Goal: Task Accomplishment & Management: Use online tool/utility

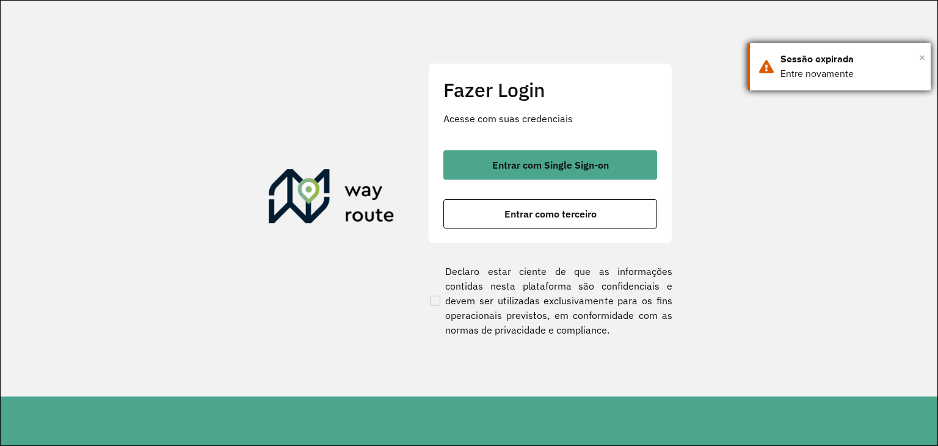
click at [920, 57] on span "×" at bounding box center [922, 57] width 6 height 18
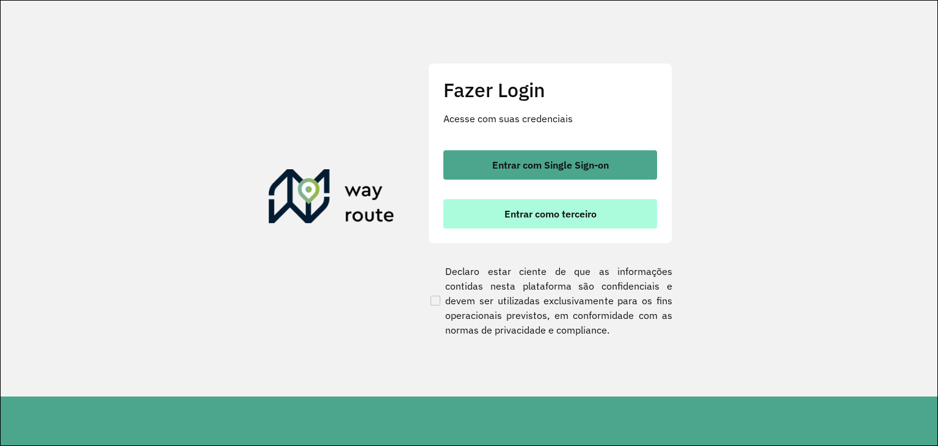
click at [618, 215] on button "Entrar como terceiro" at bounding box center [550, 213] width 214 height 29
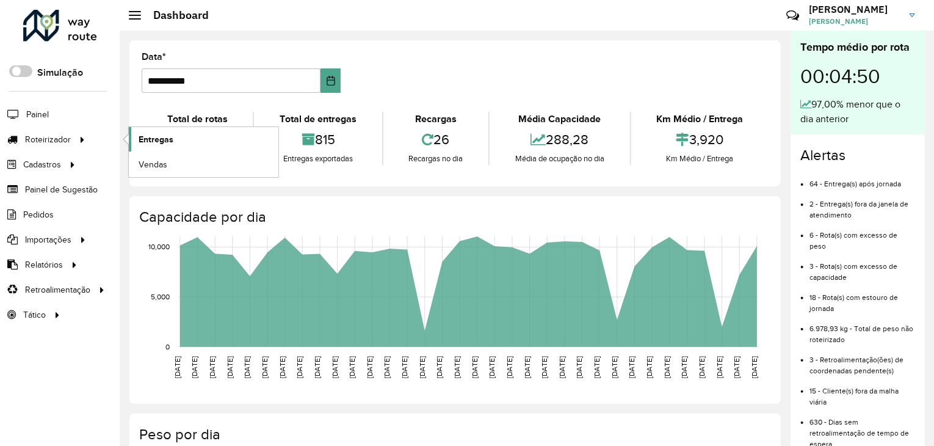
click at [170, 137] on span "Entregas" at bounding box center [156, 139] width 35 height 13
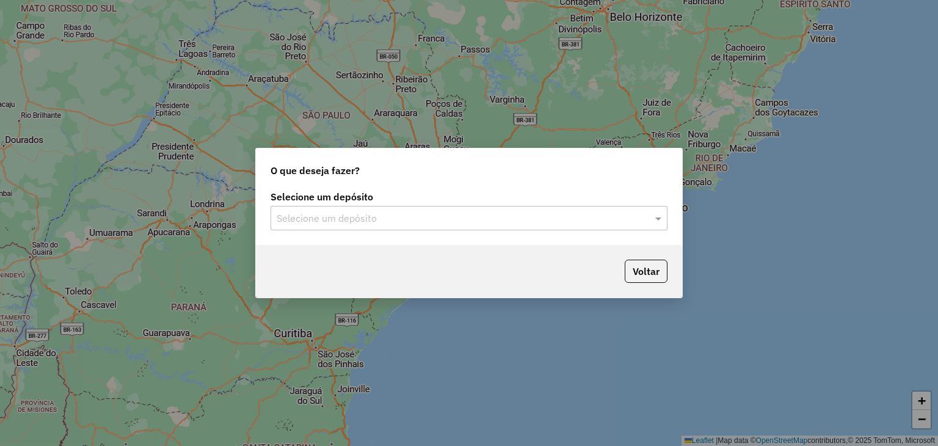
click at [610, 221] on input "text" at bounding box center [456, 218] width 360 height 15
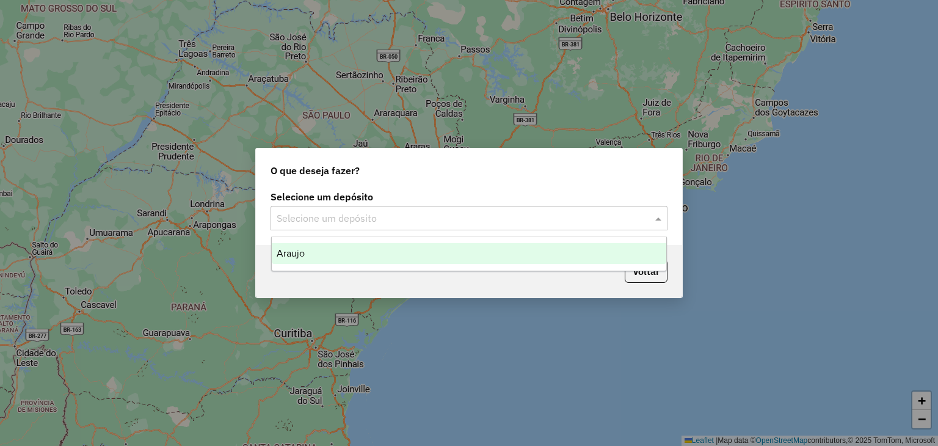
click at [490, 250] on div "Araujo" at bounding box center [469, 253] width 395 height 21
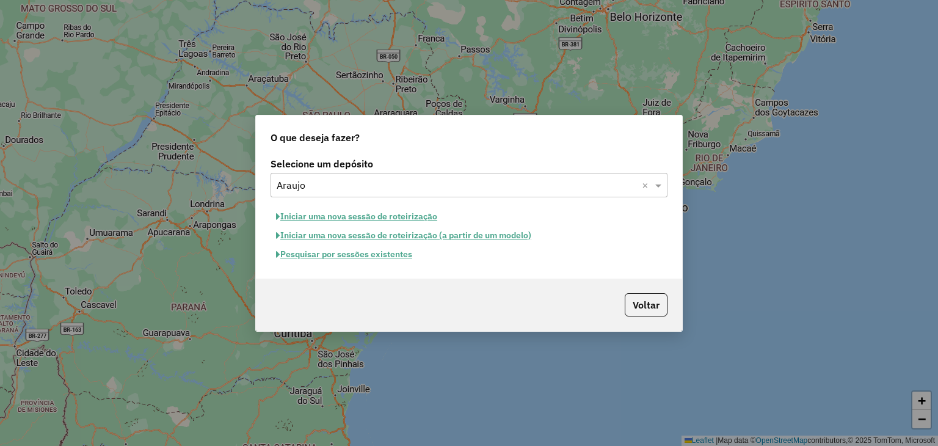
click at [384, 253] on button "Pesquisar por sessões existentes" at bounding box center [343, 254] width 147 height 19
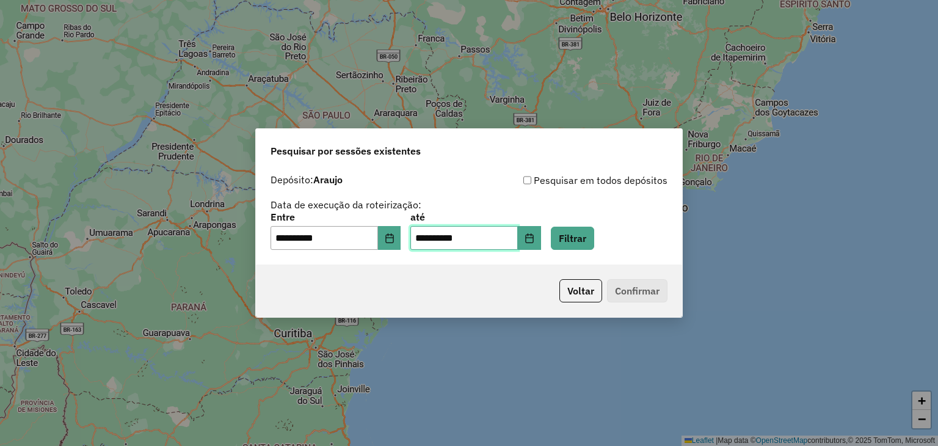
click at [468, 242] on input "**********" at bounding box center [463, 238] width 107 height 24
click at [574, 228] on button "Filtrar" at bounding box center [572, 237] width 43 height 23
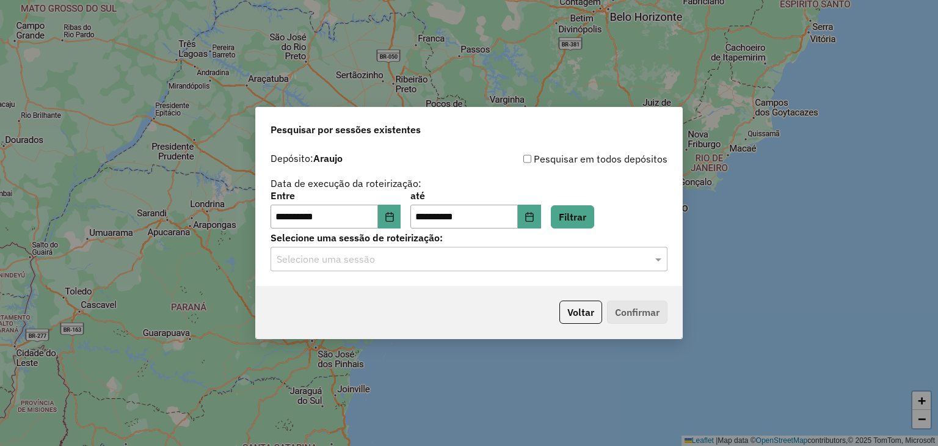
click at [472, 252] on input "text" at bounding box center [456, 259] width 360 height 15
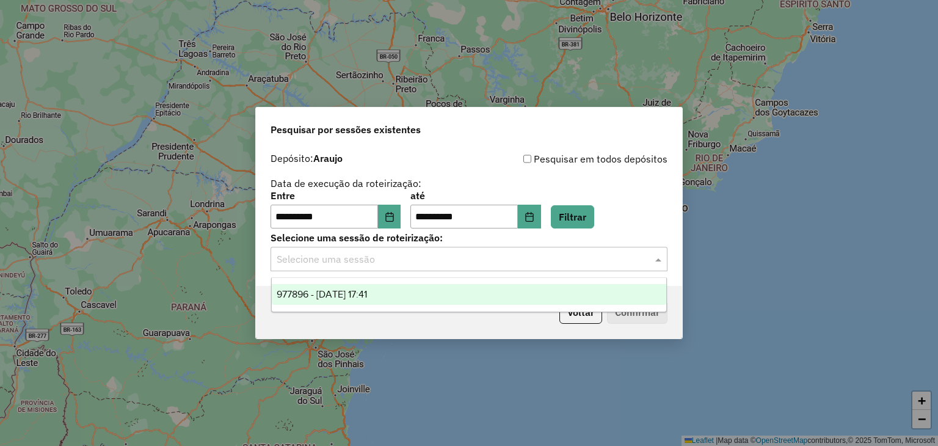
click at [402, 281] on ng-dropdown-panel "977896 - 12/08/2025 17:41" at bounding box center [469, 294] width 396 height 35
click at [402, 289] on div "977896 - 12/08/2025 17:41" at bounding box center [469, 294] width 395 height 21
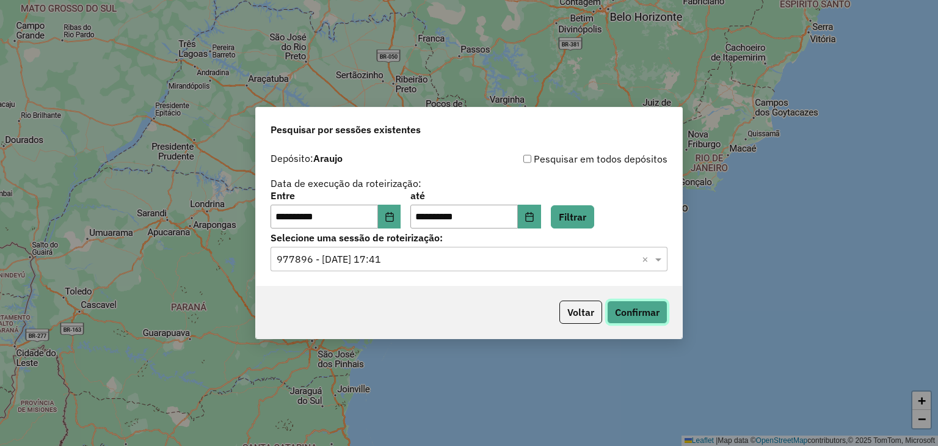
click at [665, 317] on button "Confirmar" at bounding box center [637, 311] width 60 height 23
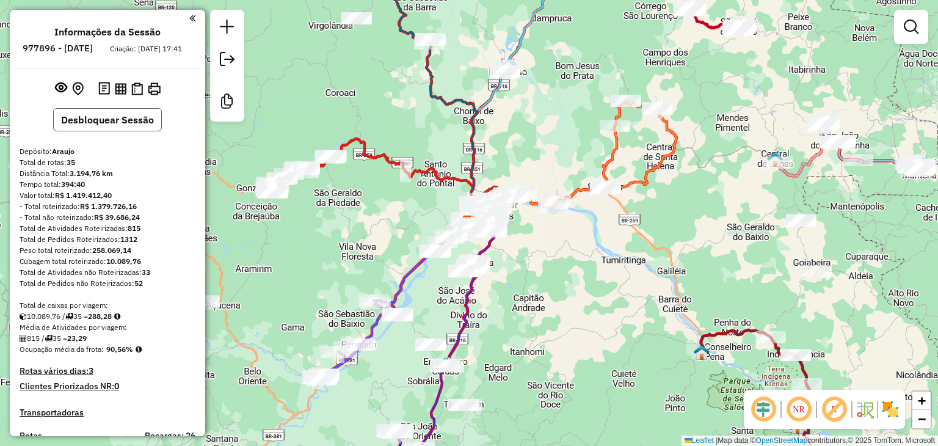
click at [144, 129] on button "Desbloquear Sessão" at bounding box center [107, 119] width 109 height 23
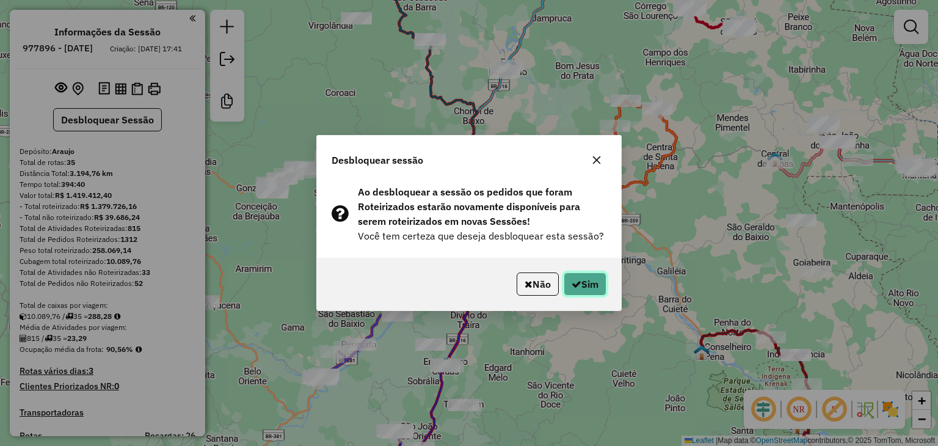
click at [590, 281] on button "Sim" at bounding box center [584, 283] width 43 height 23
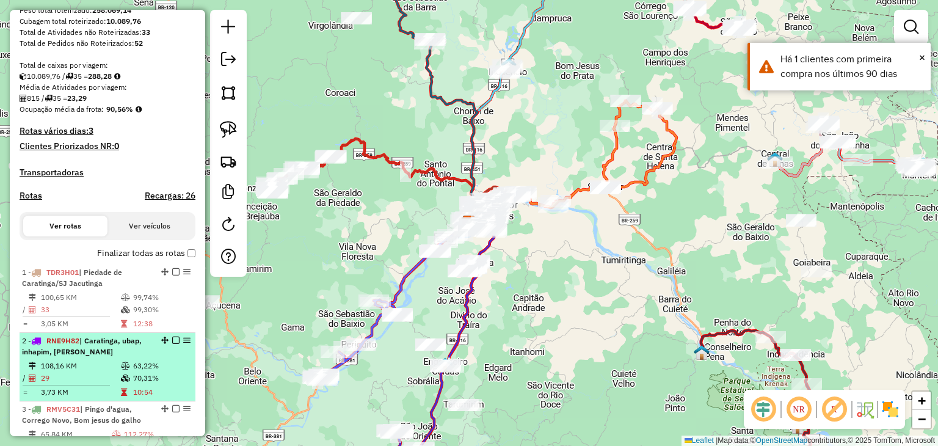
scroll to position [244, 0]
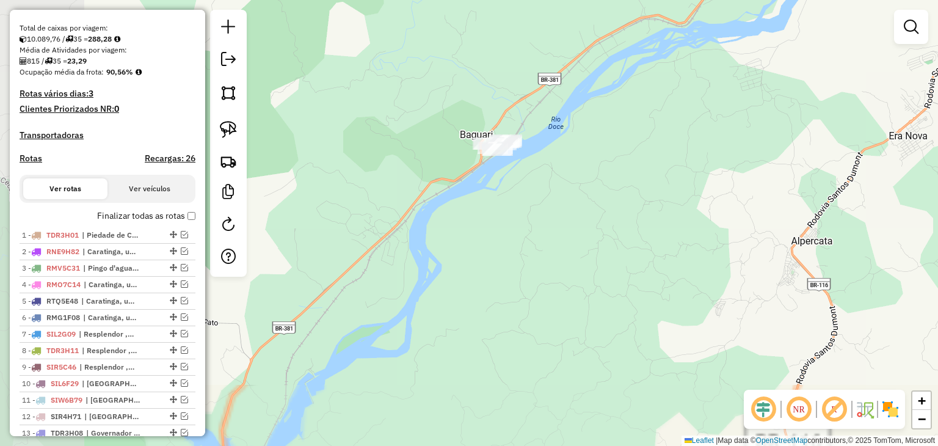
drag, startPoint x: 385, startPoint y: 295, endPoint x: 615, endPoint y: 213, distance: 245.0
click at [605, 232] on div "Janela de atendimento Grade de atendimento Capacidade Transportadoras Veículos …" at bounding box center [469, 223] width 938 height 446
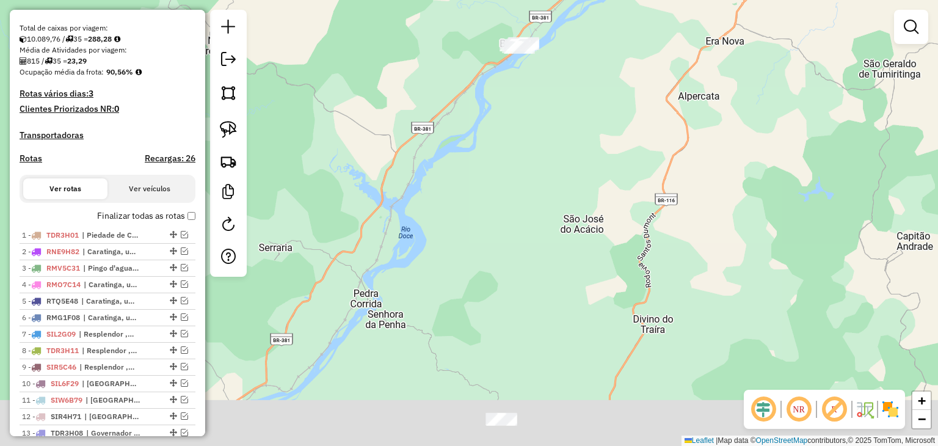
drag, startPoint x: 566, startPoint y: 296, endPoint x: 555, endPoint y: 150, distance: 146.9
click at [547, 151] on div "Janela de atendimento Grade de atendimento Capacidade Transportadoras Veículos …" at bounding box center [469, 223] width 938 height 446
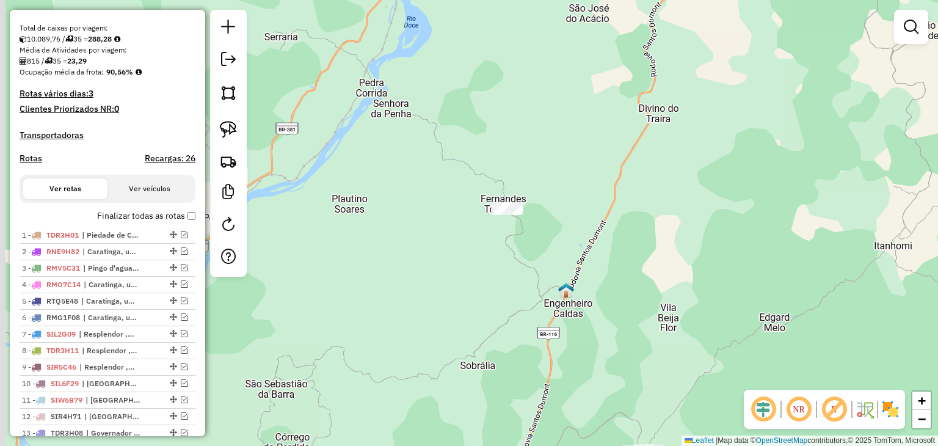
drag, startPoint x: 534, startPoint y: 277, endPoint x: 579, endPoint y: 223, distance: 70.6
click at [581, 225] on div "Janela de atendimento Grade de atendimento Capacidade Transportadoras Veículos …" at bounding box center [469, 223] width 938 height 446
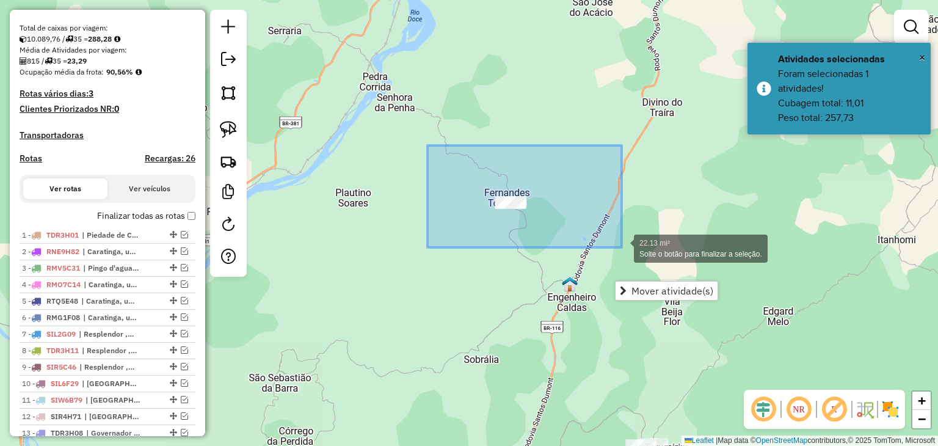
drag, startPoint x: 427, startPoint y: 145, endPoint x: 657, endPoint y: 276, distance: 264.6
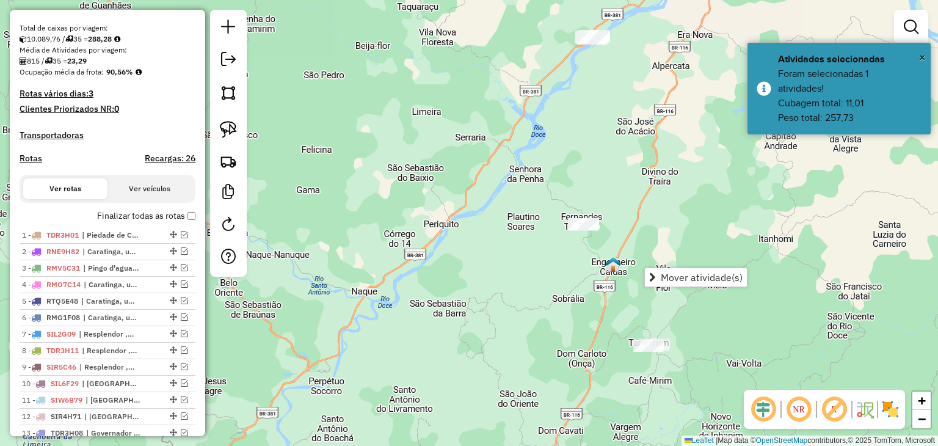
drag, startPoint x: 695, startPoint y: 148, endPoint x: 571, endPoint y: 148, distance: 123.3
click at [576, 151] on div "Janela de atendimento Grade de atendimento Capacidade Transportadoras Veículos …" at bounding box center [469, 223] width 938 height 446
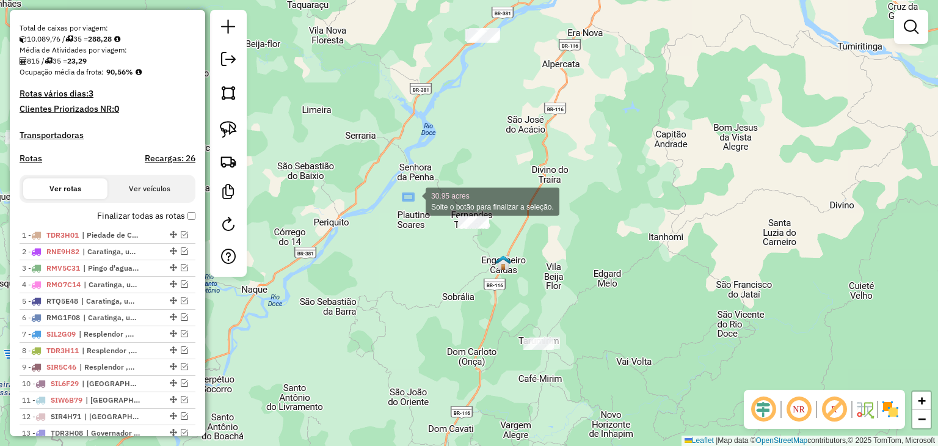
drag, startPoint x: 413, startPoint y: 200, endPoint x: 576, endPoint y: 296, distance: 189.1
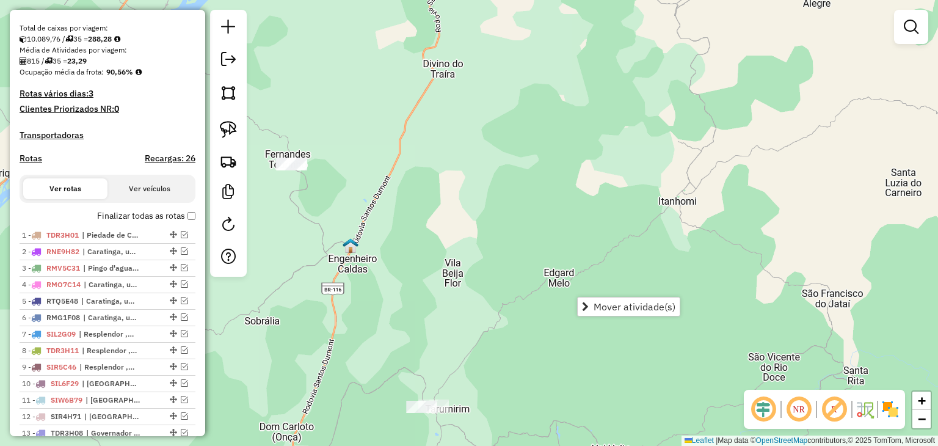
drag, startPoint x: 551, startPoint y: 223, endPoint x: 668, endPoint y: 159, distance: 133.8
click at [668, 159] on div "Janela de atendimento Grade de atendimento Capacidade Transportadoras Veículos …" at bounding box center [469, 223] width 938 height 446
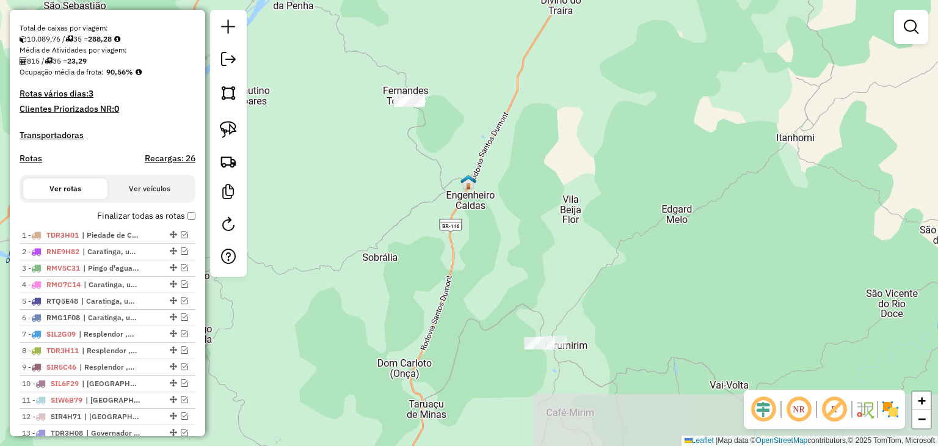
drag, startPoint x: 591, startPoint y: 179, endPoint x: 610, endPoint y: 113, distance: 68.4
click at [610, 113] on div "Janela de atendimento Grade de atendimento Capacidade Transportadoras Veículos …" at bounding box center [469, 223] width 938 height 446
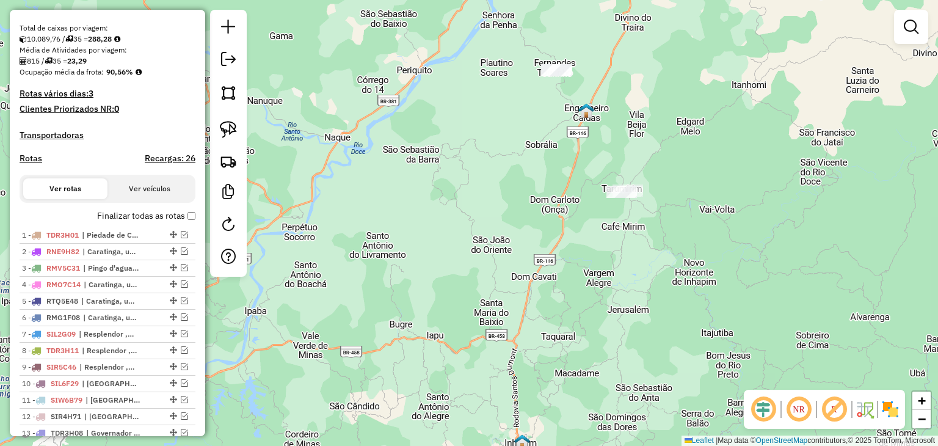
drag, startPoint x: 614, startPoint y: 162, endPoint x: 651, endPoint y: 137, distance: 44.0
click at [651, 139] on div "Janela de atendimento Grade de atendimento Capacidade Transportadoras Veículos …" at bounding box center [469, 223] width 938 height 446
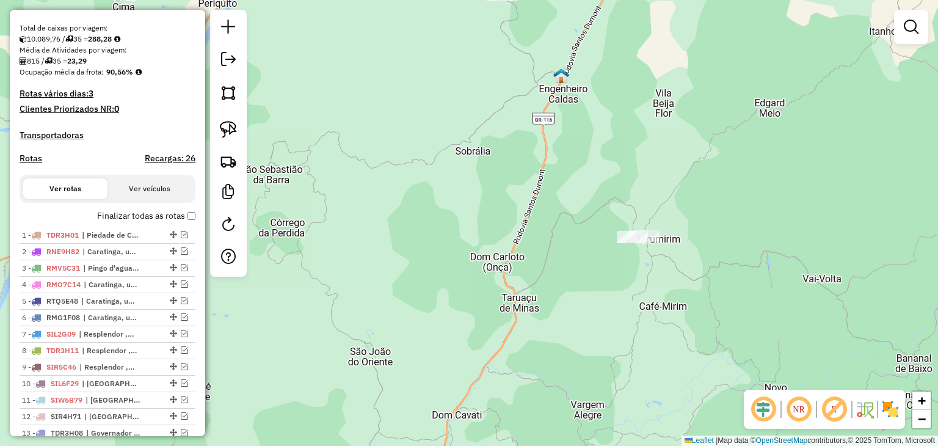
drag, startPoint x: 549, startPoint y: 101, endPoint x: 525, endPoint y: 230, distance: 131.7
click at [525, 230] on div "Janela de atendimento Grade de atendimento Capacidade Transportadoras Veículos …" at bounding box center [469, 223] width 938 height 446
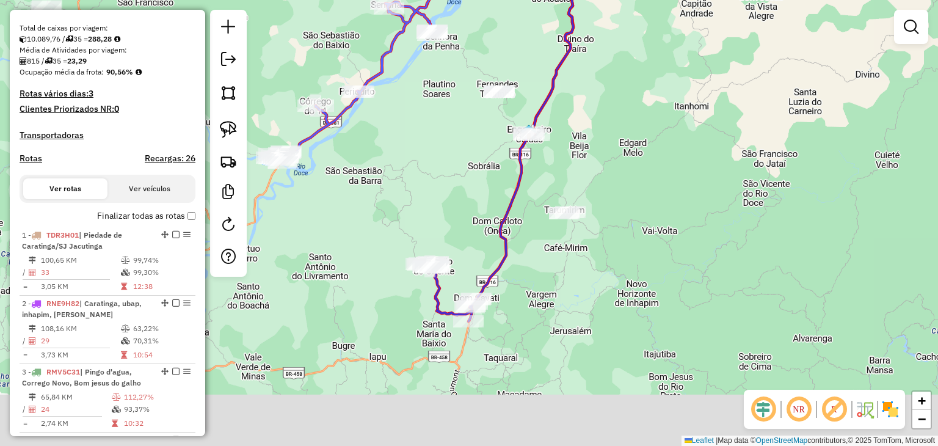
drag, startPoint x: 626, startPoint y: 252, endPoint x: 598, endPoint y: 135, distance: 120.5
click at [598, 135] on div "Janela de atendimento Grade de atendimento Capacidade Transportadoras Veículos …" at bounding box center [469, 223] width 938 height 446
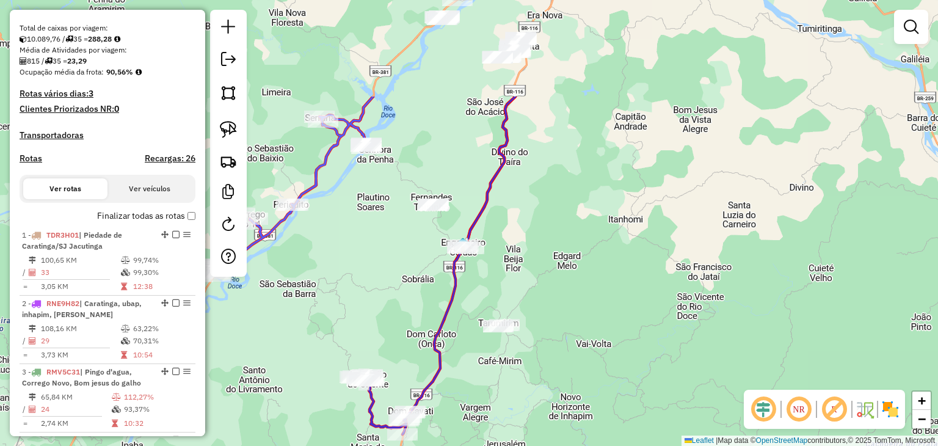
drag, startPoint x: 594, startPoint y: 137, endPoint x: 530, endPoint y: 252, distance: 131.4
click at [528, 290] on div "Janela de atendimento Grade de atendimento Capacidade Transportadoras Veículos …" at bounding box center [469, 223] width 938 height 446
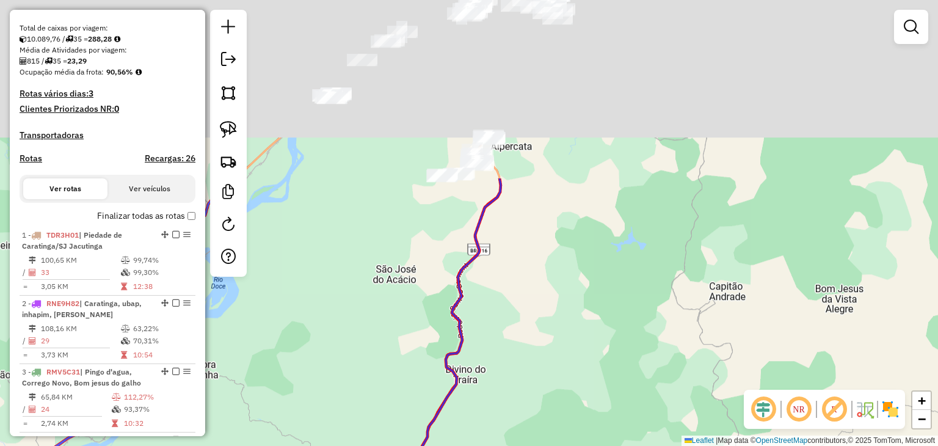
drag, startPoint x: 521, startPoint y: 303, endPoint x: 527, endPoint y: 307, distance: 7.1
click at [521, 367] on div "Janela de atendimento Grade de atendimento Capacidade Transportadoras Veículos …" at bounding box center [469, 223] width 938 height 446
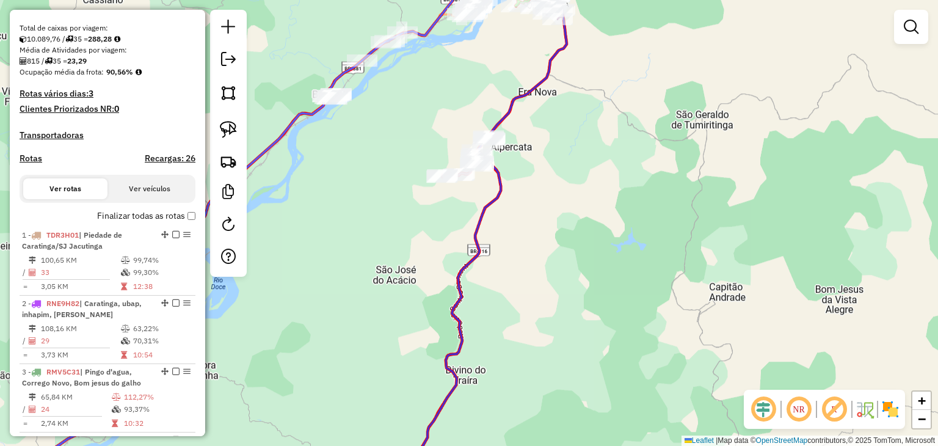
drag, startPoint x: 540, startPoint y: 244, endPoint x: 588, endPoint y: 118, distance: 135.0
click at [583, 131] on div "Janela de atendimento Grade de atendimento Capacidade Transportadoras Veículos …" at bounding box center [469, 223] width 938 height 446
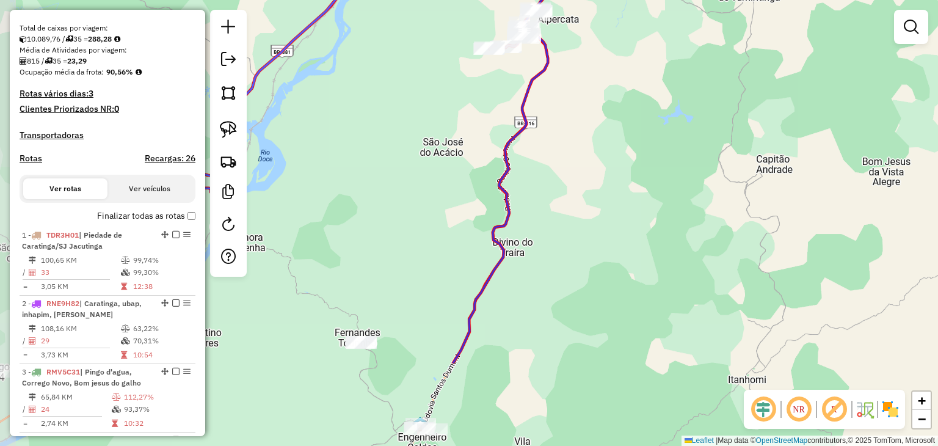
drag, startPoint x: 496, startPoint y: 311, endPoint x: 520, endPoint y: 198, distance: 114.9
click at [518, 203] on div "Janela de atendimento Grade de atendimento Capacidade Transportadoras Veículos …" at bounding box center [469, 223] width 938 height 446
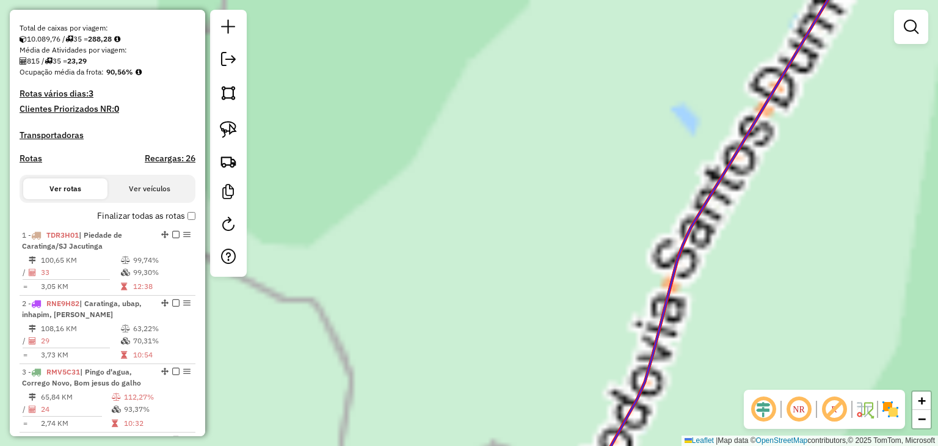
drag, startPoint x: 515, startPoint y: 239, endPoint x: 498, endPoint y: 170, distance: 71.6
click at [498, 170] on div "Janela de atendimento Grade de atendimento Capacidade Transportadoras Veículos …" at bounding box center [469, 223] width 938 height 446
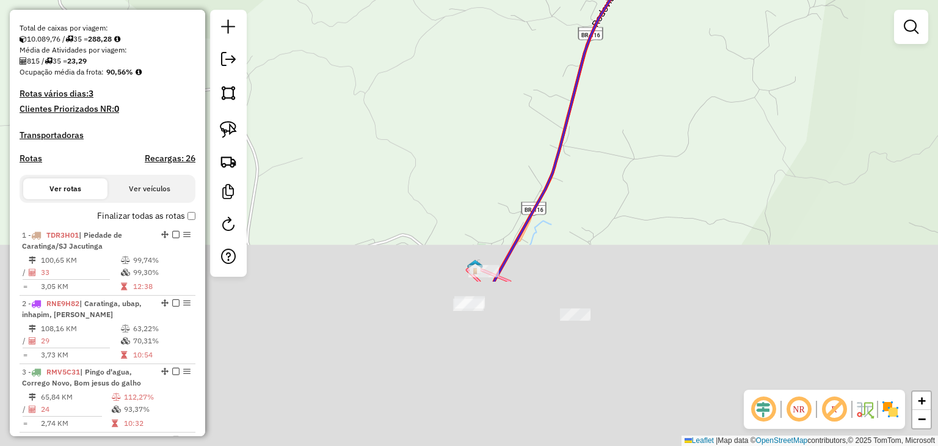
drag, startPoint x: 540, startPoint y: 323, endPoint x: 446, endPoint y: 130, distance: 214.6
click at [452, 146] on div "Janela de atendimento Grade de atendimento Capacidade Transportadoras Veículos …" at bounding box center [469, 223] width 938 height 446
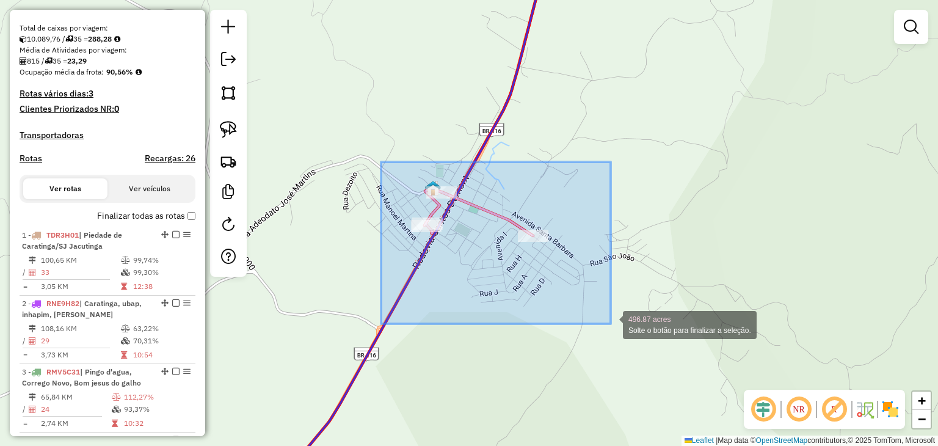
drag, startPoint x: 381, startPoint y: 162, endPoint x: 613, endPoint y: 325, distance: 283.8
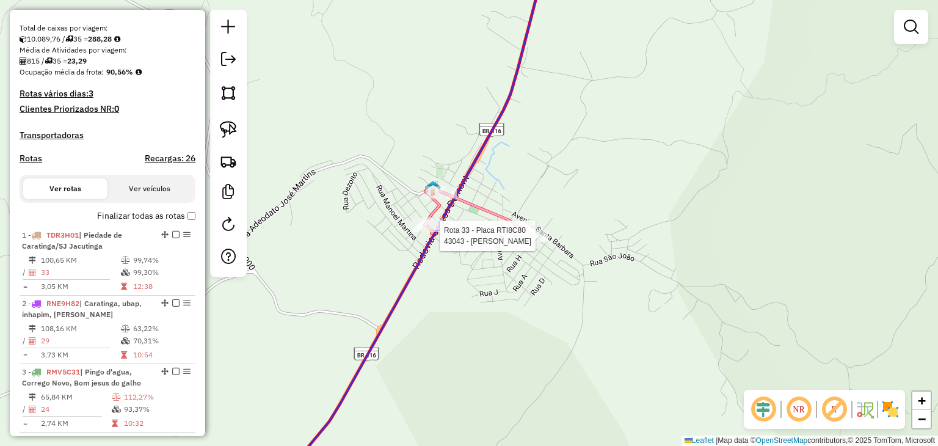
select select "**********"
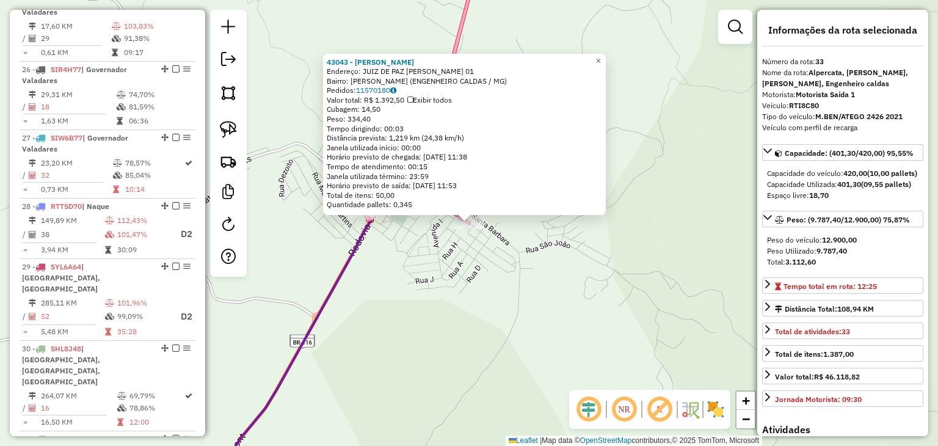
scroll to position [2642, 0]
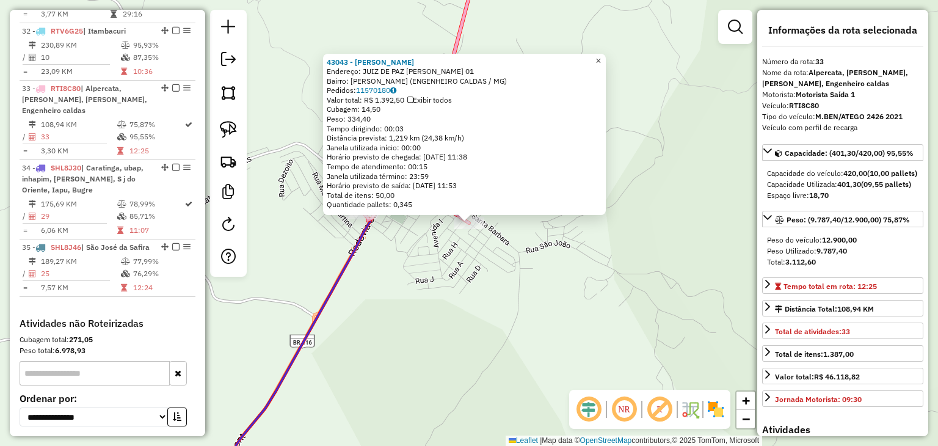
click at [601, 56] on span "×" at bounding box center [597, 61] width 5 height 10
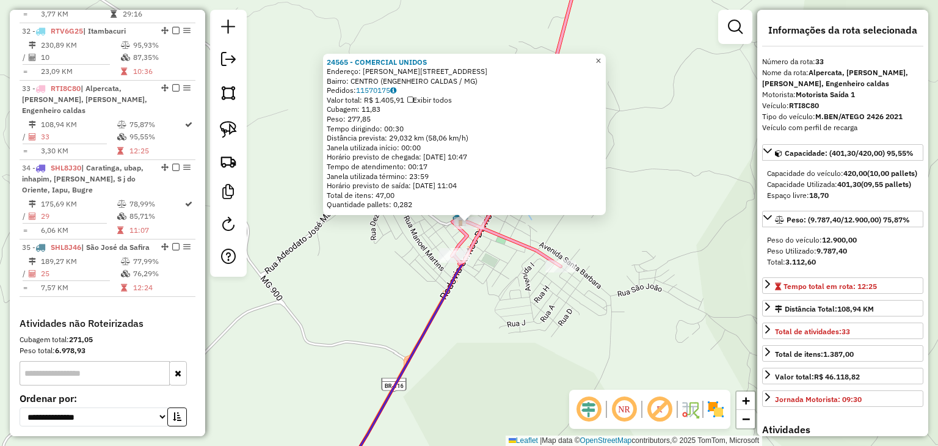
click at [602, 62] on link "×" at bounding box center [598, 61] width 15 height 15
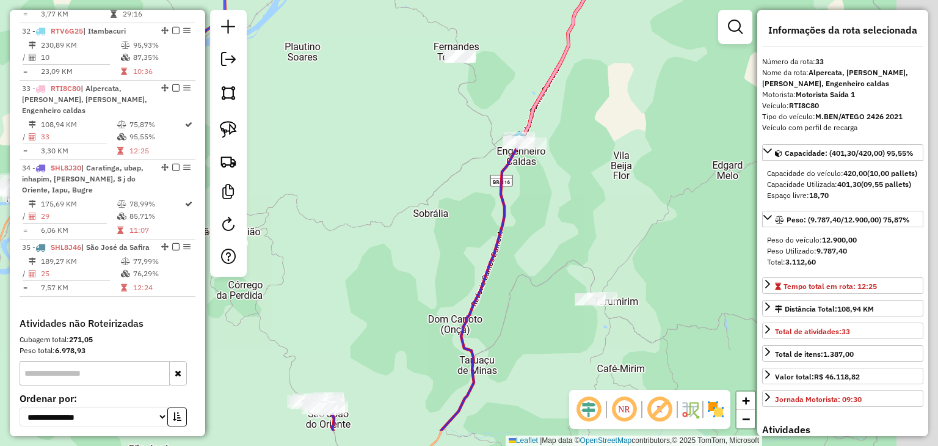
drag, startPoint x: 650, startPoint y: 273, endPoint x: 543, endPoint y: 213, distance: 122.7
click at [562, 213] on div "Janela de atendimento Grade de atendimento Capacidade Transportadoras Veículos …" at bounding box center [469, 223] width 938 height 446
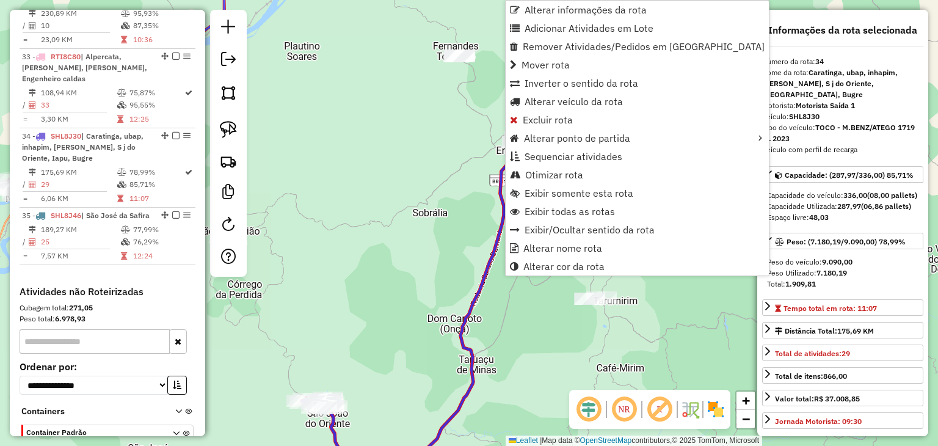
scroll to position [2683, 0]
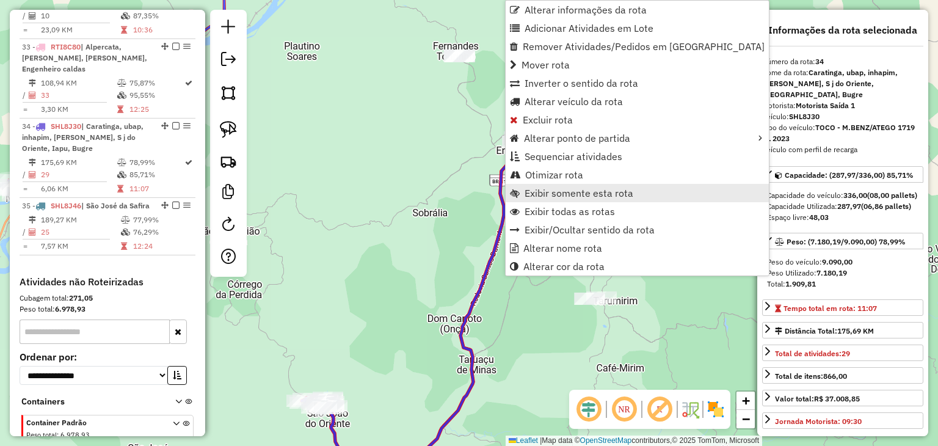
click at [532, 197] on span "Exibir somente esta rota" at bounding box center [578, 193] width 109 height 10
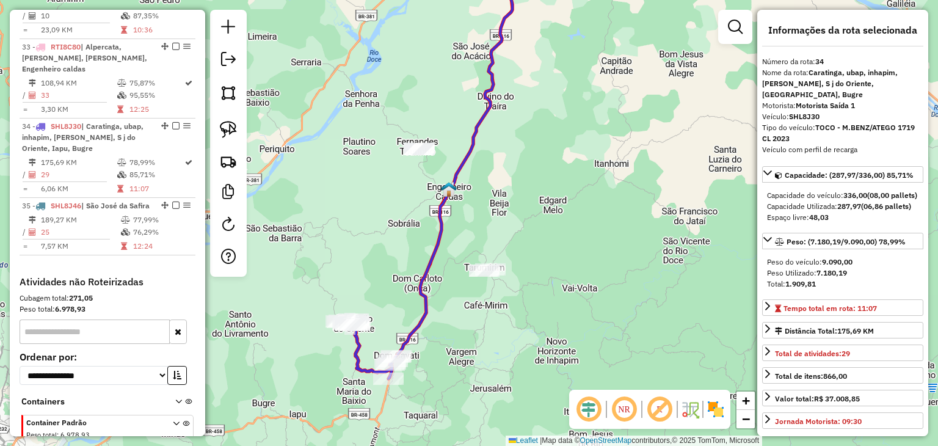
drag, startPoint x: 536, startPoint y: 294, endPoint x: 566, endPoint y: 276, distance: 35.0
click at [571, 269] on div "Janela de atendimento Grade de atendimento Capacidade Transportadoras Veículos …" at bounding box center [469, 223] width 938 height 446
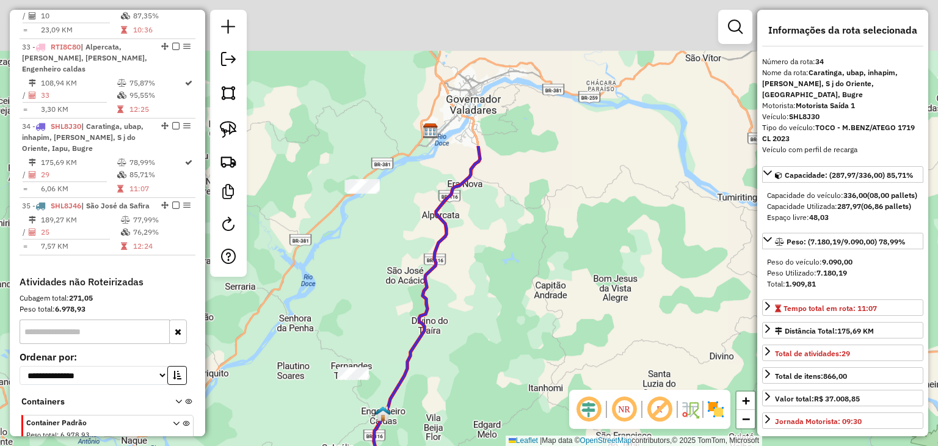
drag, startPoint x: 579, startPoint y: 84, endPoint x: 520, endPoint y: 273, distance: 198.1
click at [523, 276] on div "Janela de atendimento Grade de atendimento Capacidade Transportadoras Veículos …" at bounding box center [469, 223] width 938 height 446
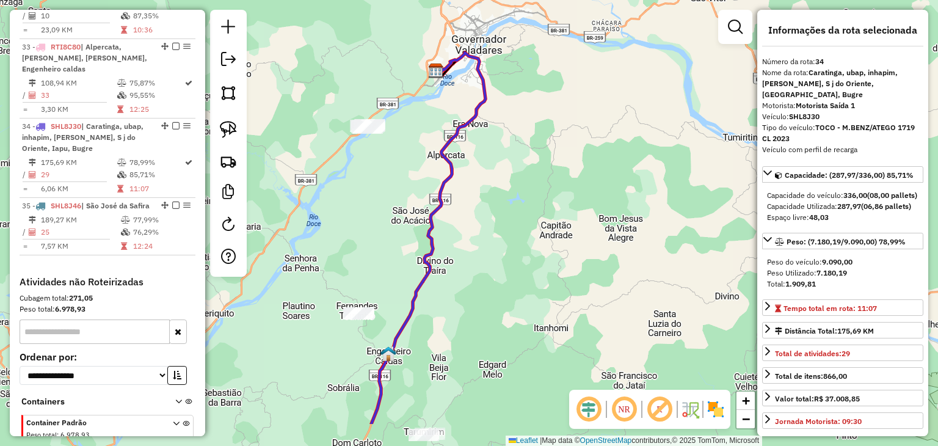
drag, startPoint x: 525, startPoint y: 202, endPoint x: 524, endPoint y: 184, distance: 18.3
click at [529, 184] on div "Janela de atendimento Grade de atendimento Capacidade Transportadoras Veículos …" at bounding box center [469, 223] width 938 height 446
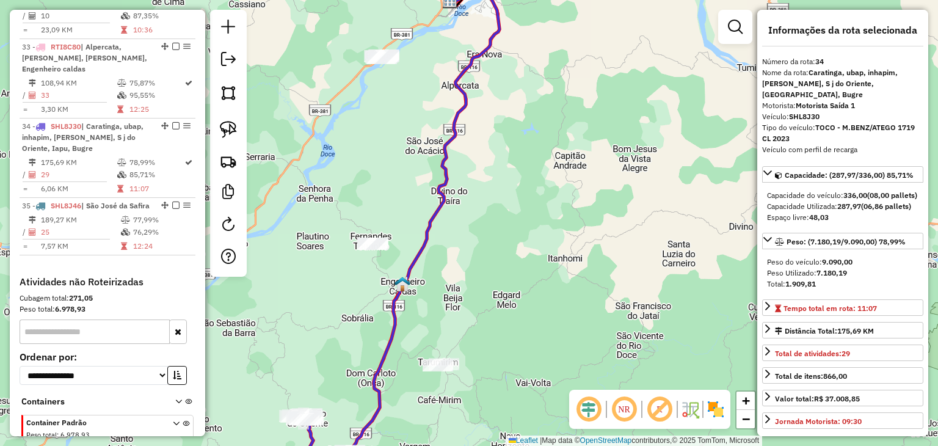
drag, startPoint x: 475, startPoint y: 287, endPoint x: 486, endPoint y: 239, distance: 49.5
click at [485, 240] on div "Janela de atendimento Grade de atendimento Capacidade Transportadoras Veículos …" at bounding box center [469, 223] width 938 height 446
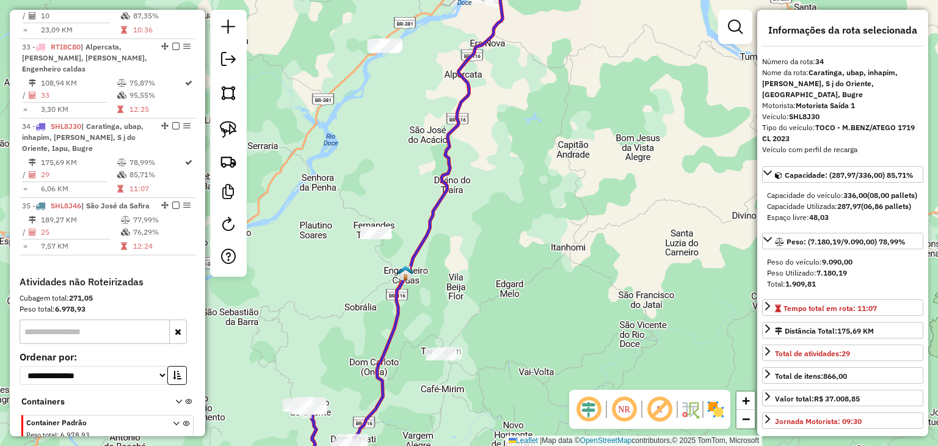
drag, startPoint x: 437, startPoint y: 323, endPoint x: 475, endPoint y: 228, distance: 102.1
click at [474, 232] on div "Janela de atendimento Grade de atendimento Capacidade Transportadoras Veículos …" at bounding box center [469, 223] width 938 height 446
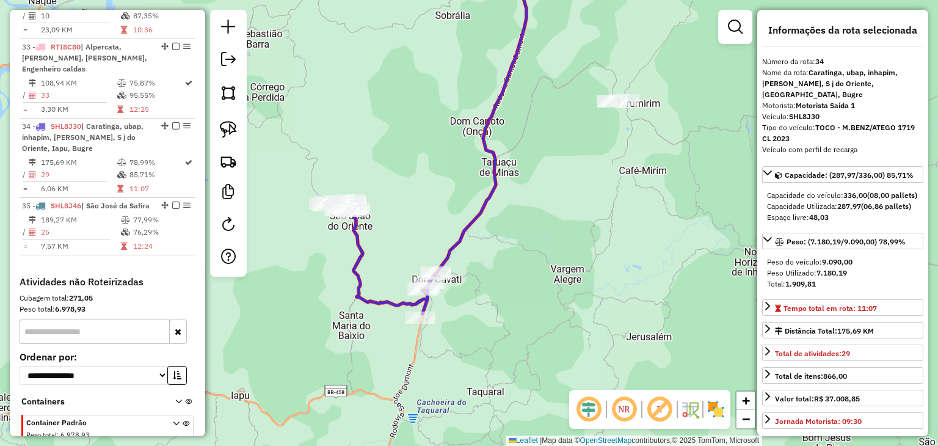
drag, startPoint x: 437, startPoint y: 316, endPoint x: 549, endPoint y: 140, distance: 208.1
click at [549, 140] on div "Janela de atendimento Grade de atendimento Capacidade Transportadoras Veículos …" at bounding box center [469, 223] width 938 height 446
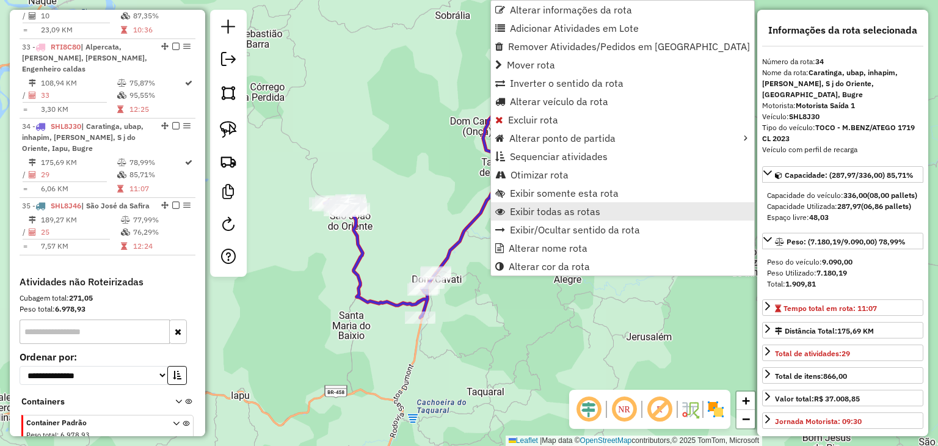
click at [581, 208] on span "Exibir todas as rotas" at bounding box center [555, 211] width 90 height 10
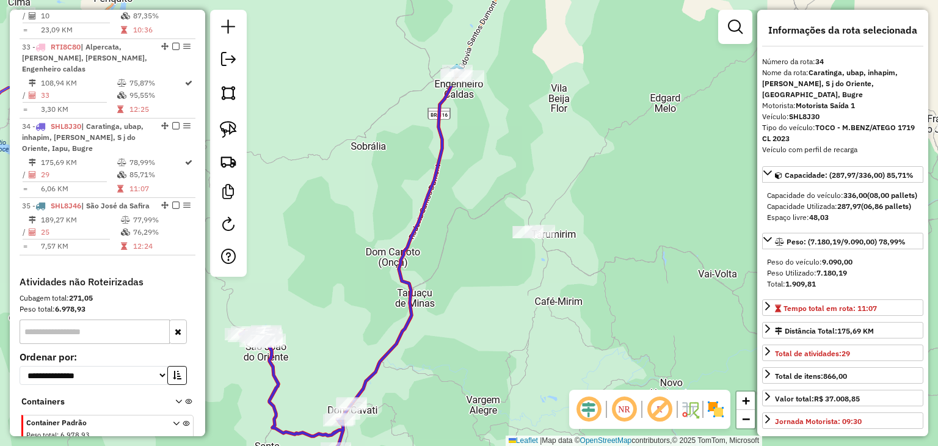
drag, startPoint x: 503, startPoint y: 296, endPoint x: 480, endPoint y: 328, distance: 39.0
click at [481, 328] on div "Janela de atendimento Grade de atendimento Capacidade Transportadoras Veículos …" at bounding box center [469, 223] width 938 height 446
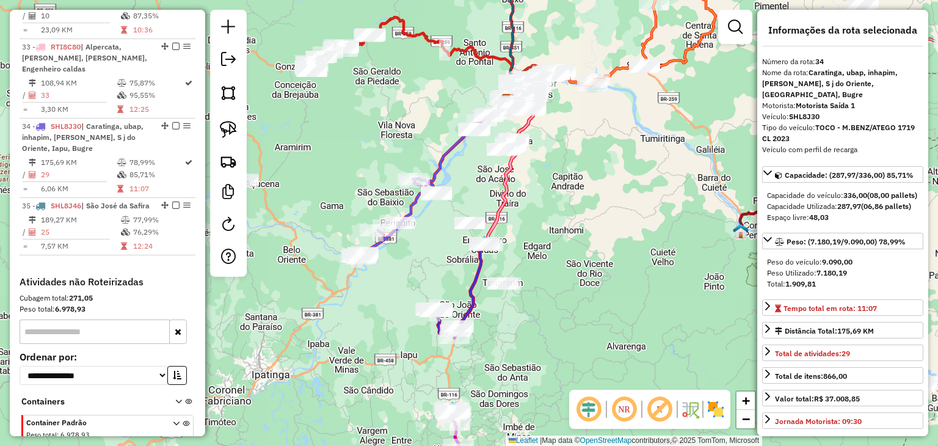
drag, startPoint x: 511, startPoint y: 292, endPoint x: 521, endPoint y: 267, distance: 27.1
click at [521, 270] on div "Janela de atendimento Grade de atendimento Capacidade Transportadoras Veículos …" at bounding box center [469, 223] width 938 height 446
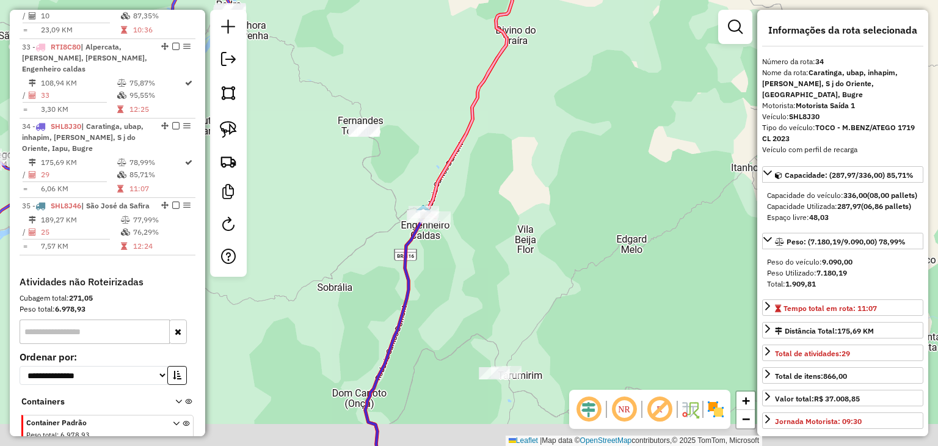
click at [529, 181] on div "Janela de atendimento Grade de atendimento Capacidade Transportadoras Veículos …" at bounding box center [469, 223] width 938 height 446
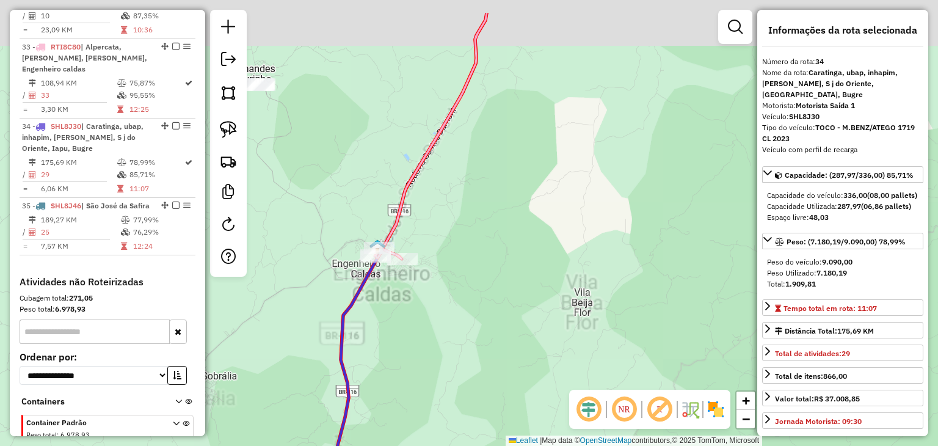
drag, startPoint x: 476, startPoint y: 294, endPoint x: 498, endPoint y: 396, distance: 104.9
click at [498, 399] on div "Janela de atendimento Grade de atendimento Capacidade Transportadoras Veículos …" at bounding box center [469, 223] width 938 height 446
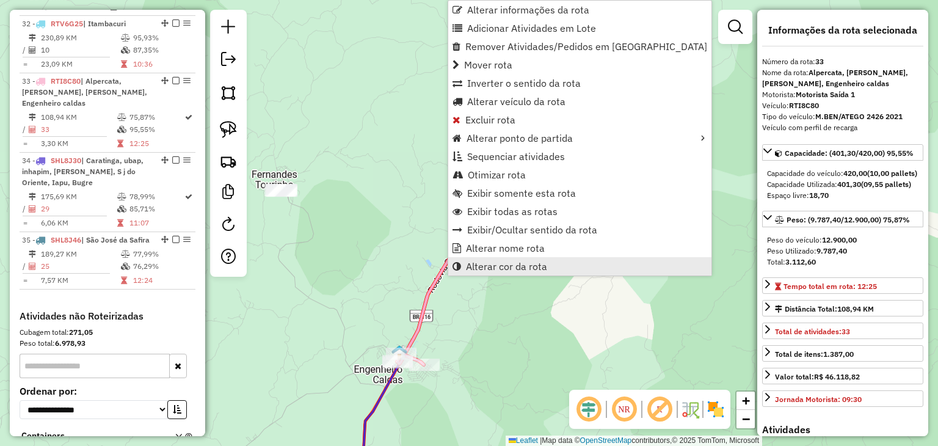
scroll to position [2642, 0]
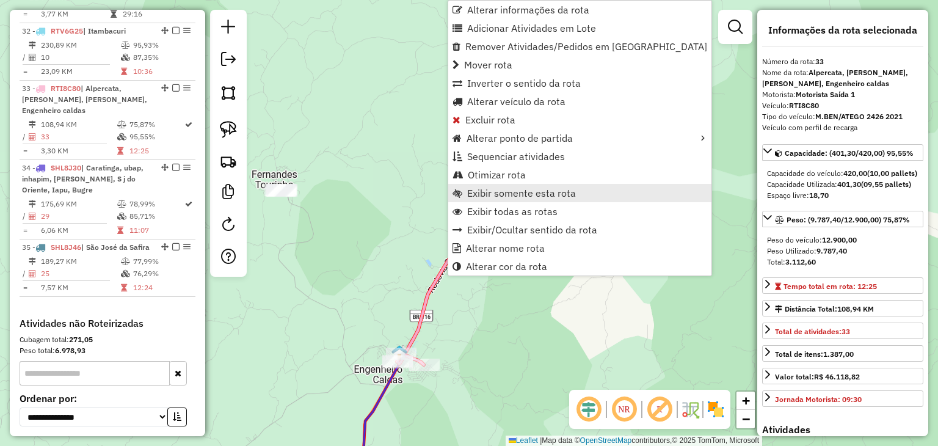
click at [524, 197] on span "Exibir somente esta rota" at bounding box center [521, 193] width 109 height 10
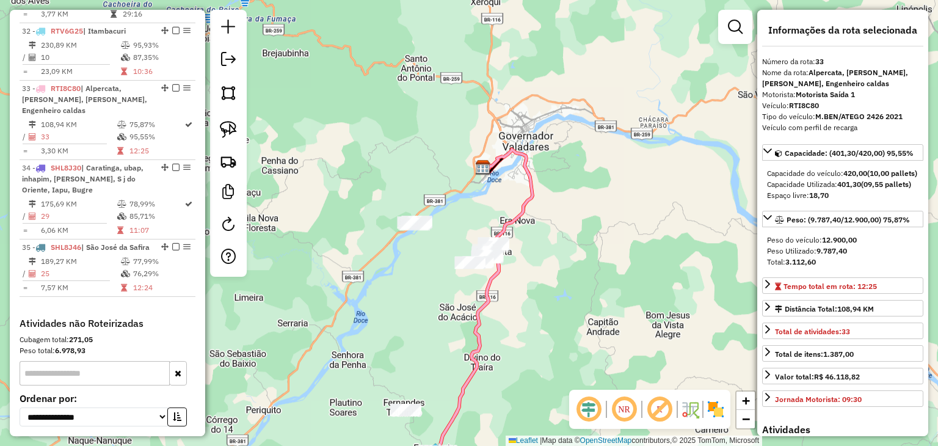
drag, startPoint x: 508, startPoint y: 181, endPoint x: 524, endPoint y: 252, distance: 72.7
click at [524, 252] on div "Janela de atendimento Grade de atendimento Capacidade Transportadoras Veículos …" at bounding box center [469, 223] width 938 height 446
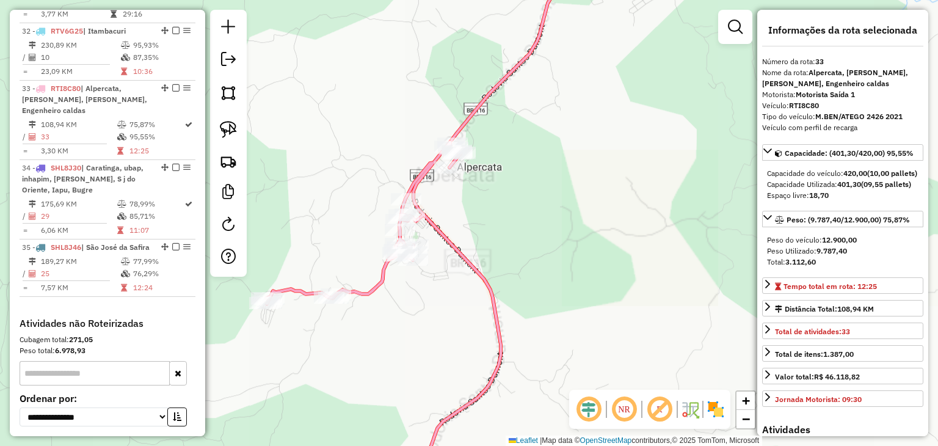
drag, startPoint x: 494, startPoint y: 313, endPoint x: 565, endPoint y: 219, distance: 117.7
click at [500, 222] on icon at bounding box center [383, 315] width 234 height 347
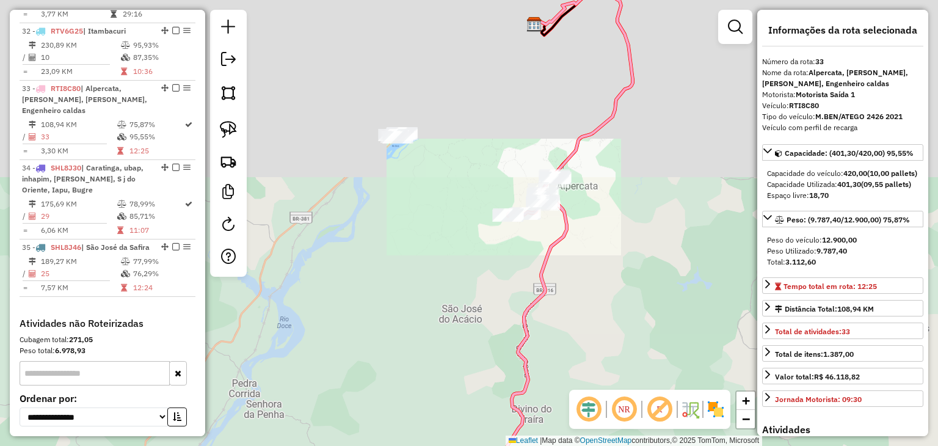
drag, startPoint x: 592, startPoint y: 299, endPoint x: 573, endPoint y: 129, distance: 170.8
click at [574, 132] on div "Janela de atendimento Grade de atendimento Capacidade Transportadoras Veículos …" at bounding box center [469, 223] width 938 height 446
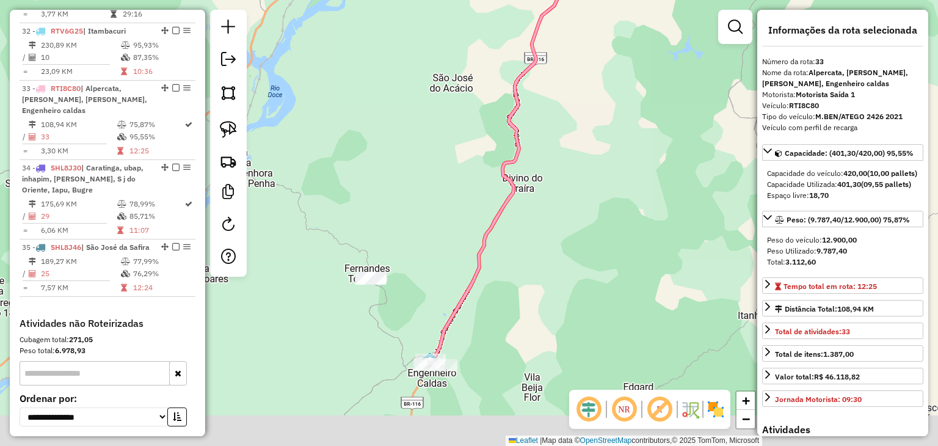
drag, startPoint x: 537, startPoint y: 249, endPoint x: 541, endPoint y: 163, distance: 86.2
click at [541, 163] on div "Janela de atendimento Grade de atendimento Capacidade Transportadoras Veículos …" at bounding box center [469, 223] width 938 height 446
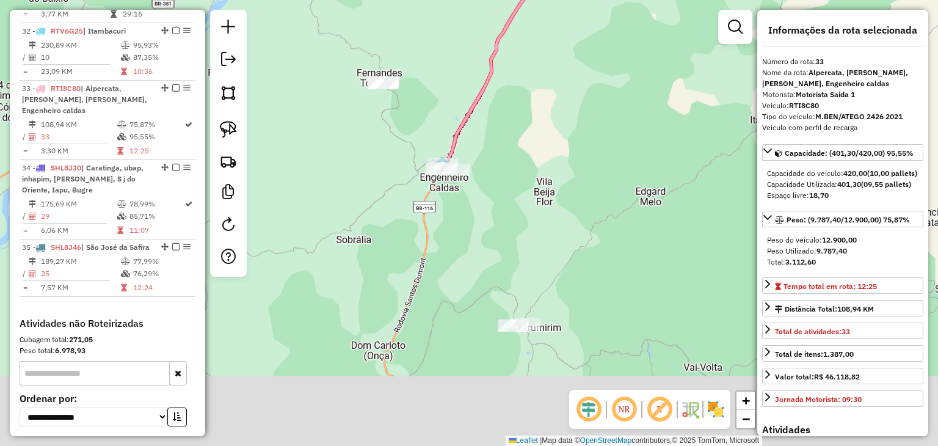
drag, startPoint x: 490, startPoint y: 313, endPoint x: 475, endPoint y: 211, distance: 103.0
click at [475, 211] on div "Janela de atendimento Grade de atendimento Capacidade Transportadoras Veículos …" at bounding box center [469, 223] width 938 height 446
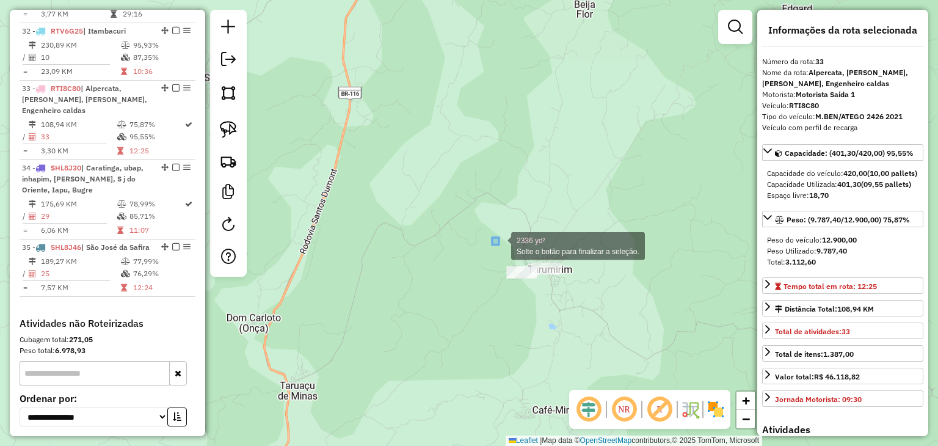
drag, startPoint x: 492, startPoint y: 237, endPoint x: 574, endPoint y: 287, distance: 95.9
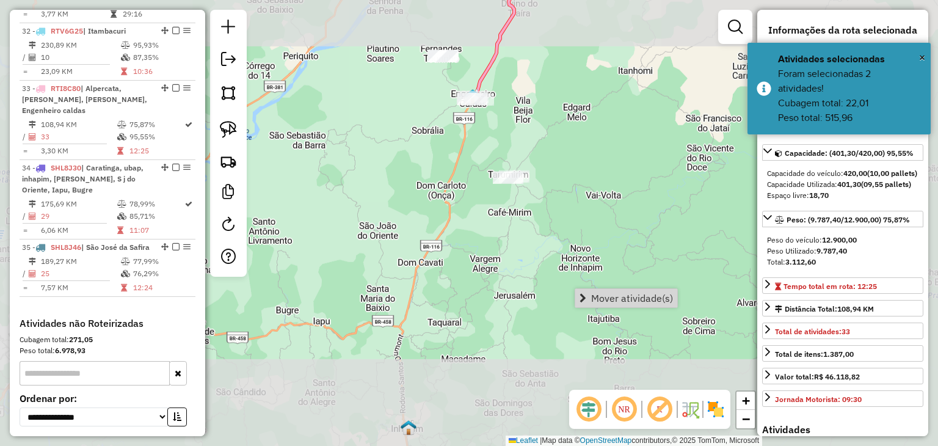
drag, startPoint x: 516, startPoint y: 187, endPoint x: 537, endPoint y: 339, distance: 153.5
click at [537, 339] on div "Janela de atendimento Grade de atendimento Capacidade Transportadoras Veículos …" at bounding box center [469, 223] width 938 height 446
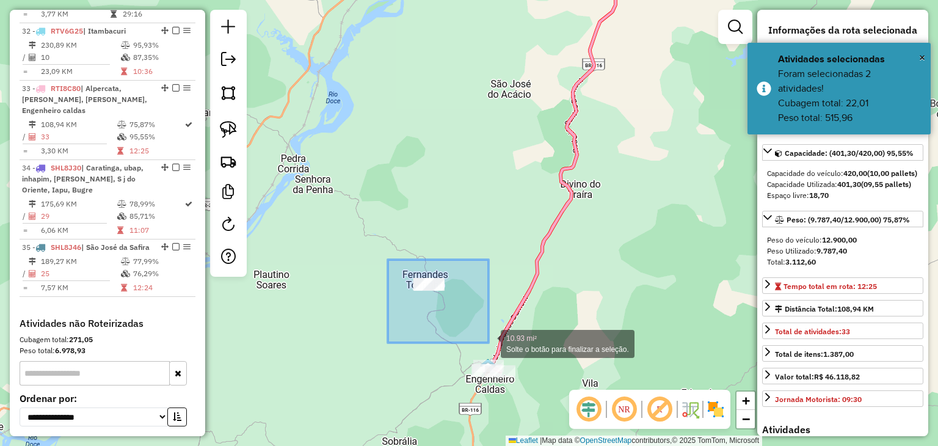
drag, startPoint x: 388, startPoint y: 259, endPoint x: 490, endPoint y: 346, distance: 134.3
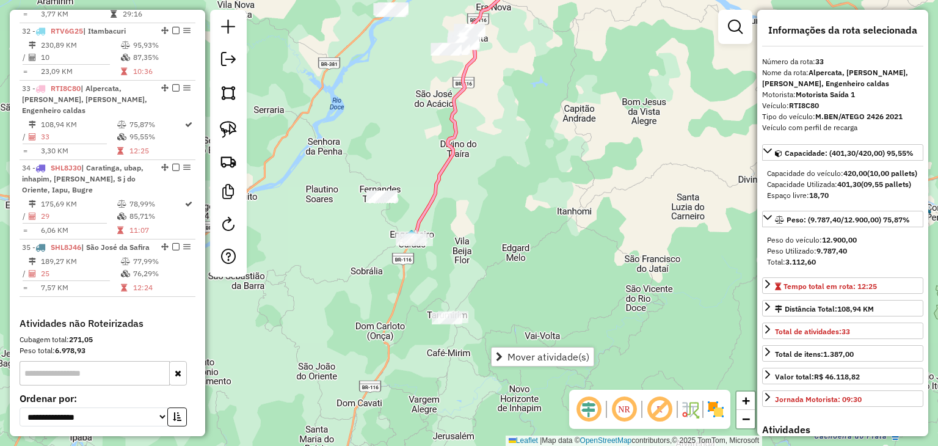
drag, startPoint x: 437, startPoint y: 297, endPoint x: 463, endPoint y: 193, distance: 107.0
click at [470, 190] on div "Janela de atendimento Grade de atendimento Capacidade Transportadoras Veículos …" at bounding box center [469, 223] width 938 height 446
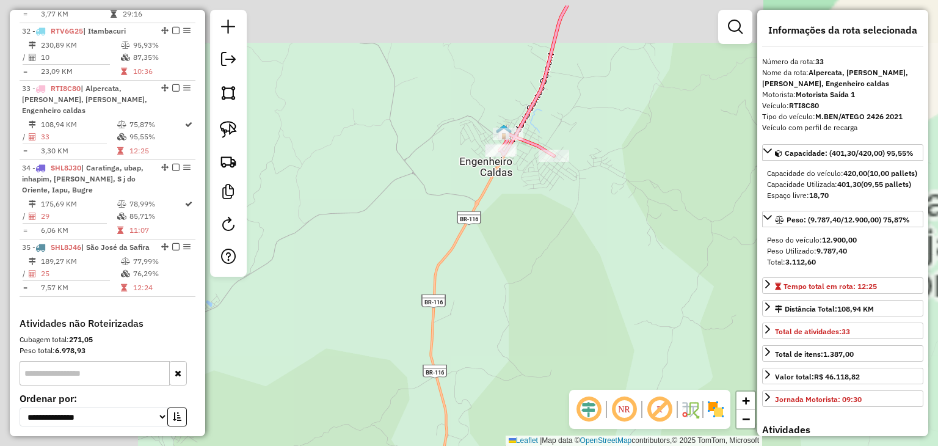
drag, startPoint x: 506, startPoint y: 241, endPoint x: 590, endPoint y: 273, distance: 89.7
click at [590, 273] on div "Janela de atendimento Grade de atendimento Capacidade Transportadoras Veículos …" at bounding box center [469, 223] width 938 height 446
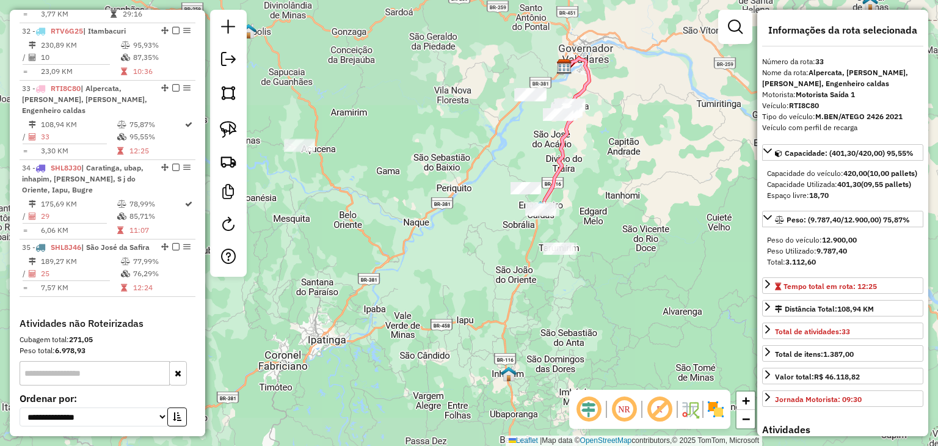
drag, startPoint x: 610, startPoint y: 211, endPoint x: 612, endPoint y: 197, distance: 13.5
click at [610, 199] on div "Janela de atendimento Grade de atendimento Capacidade Transportadoras Veículos …" at bounding box center [469, 223] width 938 height 446
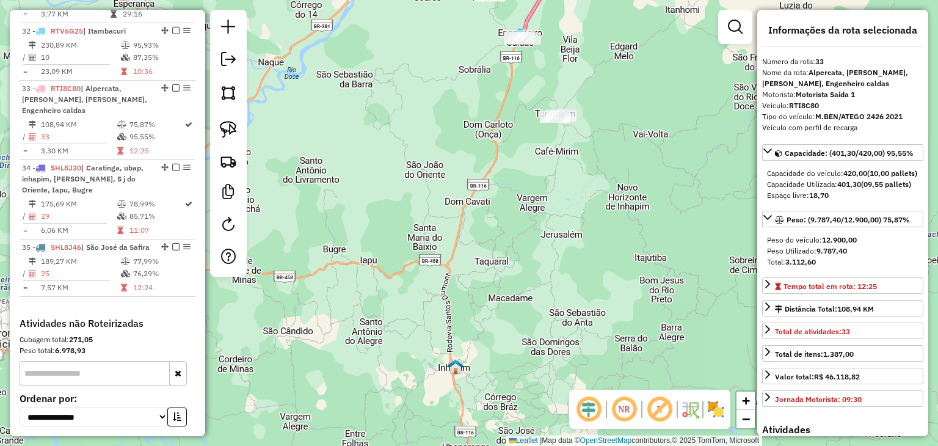
drag, startPoint x: 591, startPoint y: 168, endPoint x: 564, endPoint y: 266, distance: 101.4
click at [565, 264] on div "Janela de atendimento Grade de atendimento Capacidade Transportadoras Veículos …" at bounding box center [469, 223] width 938 height 446
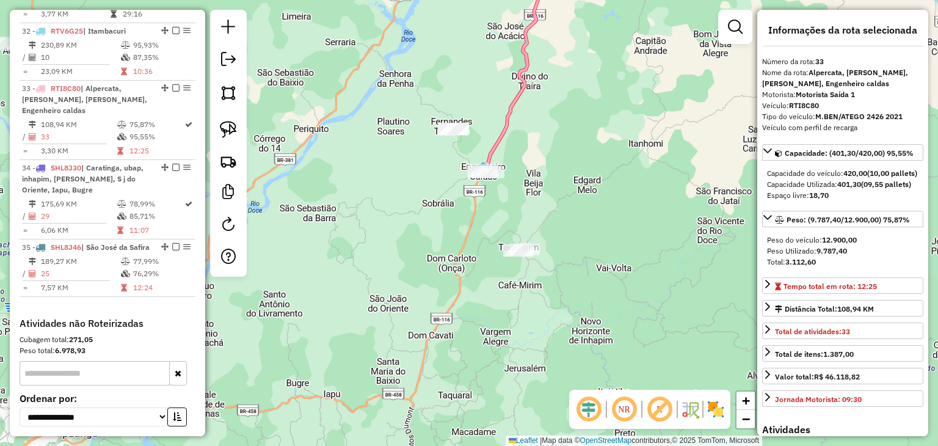
drag, startPoint x: 569, startPoint y: 167, endPoint x: 565, endPoint y: 211, distance: 44.1
click at [565, 211] on div "Janela de atendimento Grade de atendimento Capacidade Transportadoras Veículos …" at bounding box center [469, 223] width 938 height 446
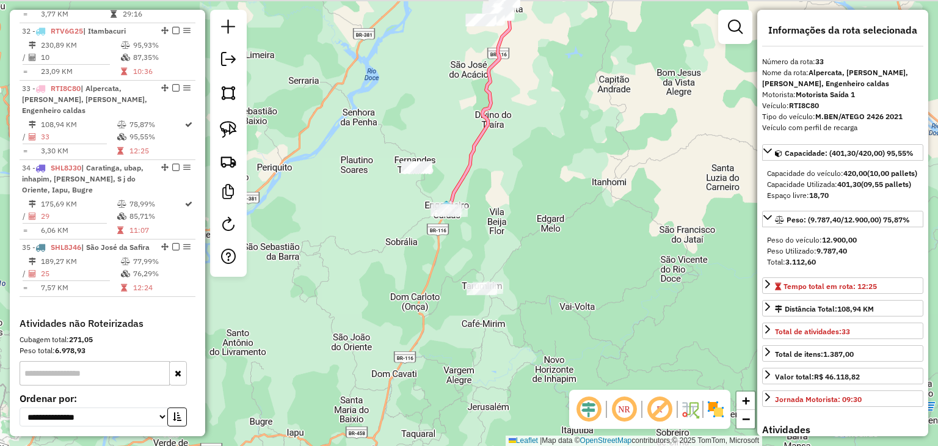
drag, startPoint x: 471, startPoint y: 250, endPoint x: 474, endPoint y: 275, distance: 25.8
click at [474, 275] on div "Janela de atendimento Grade de atendimento Capacidade Transportadoras Veículos …" at bounding box center [469, 223] width 938 height 446
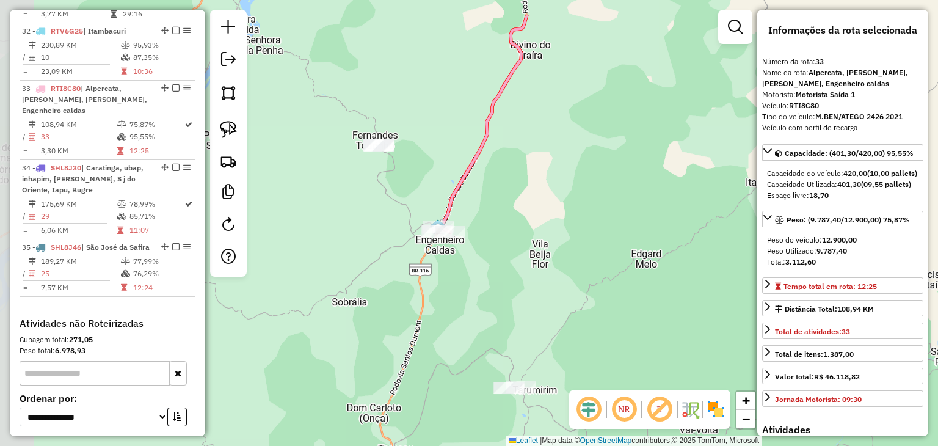
drag, startPoint x: 485, startPoint y: 221, endPoint x: 532, endPoint y: 311, distance: 101.5
click at [531, 313] on div "Janela de atendimento Grade de atendimento Capacidade Transportadoras Veículos …" at bounding box center [469, 223] width 938 height 446
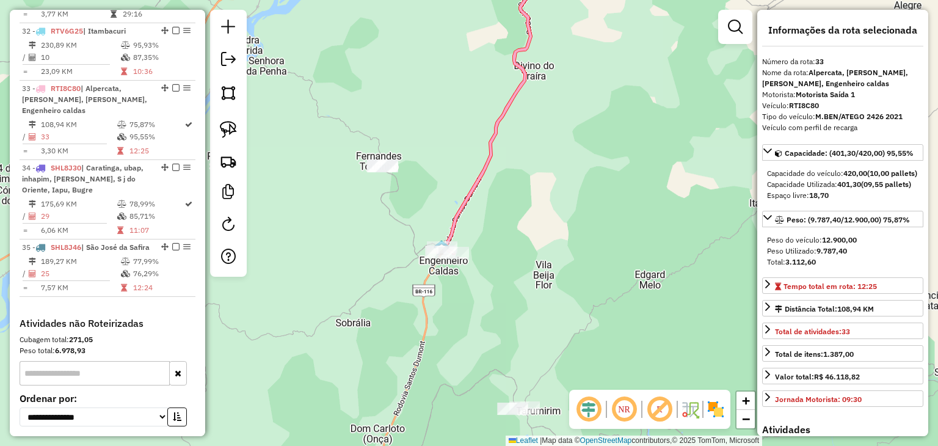
drag, startPoint x: 535, startPoint y: 281, endPoint x: 579, endPoint y: 171, distance: 118.9
click at [571, 188] on div "Janela de atendimento Grade de atendimento Capacidade Transportadoras Veículos …" at bounding box center [469, 223] width 938 height 446
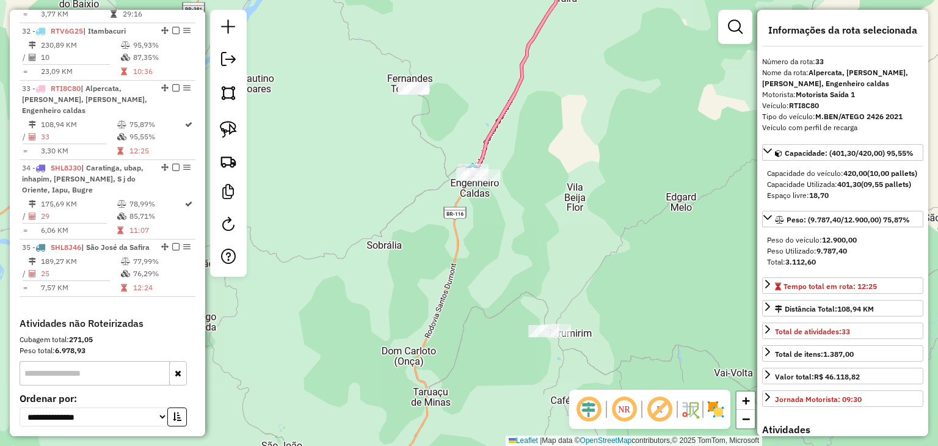
drag, startPoint x: 542, startPoint y: 210, endPoint x: 525, endPoint y: 253, distance: 46.0
click at [527, 248] on div "Janela de atendimento Grade de atendimento Capacidade Transportadoras Veículos …" at bounding box center [469, 223] width 938 height 446
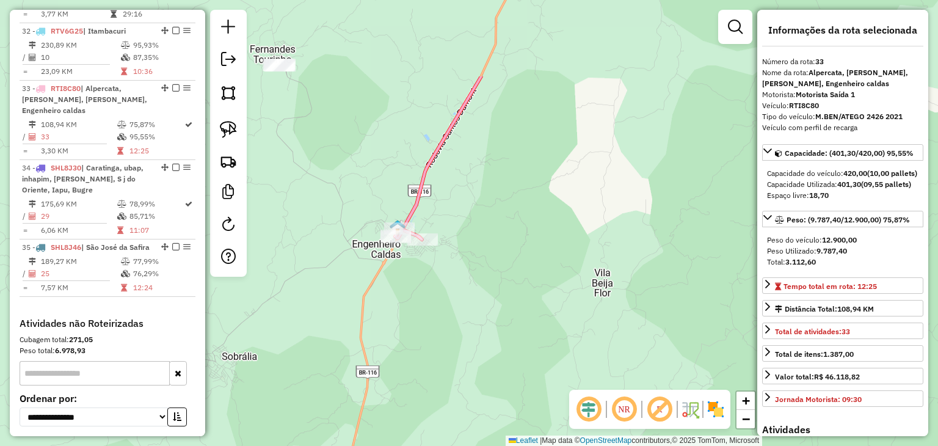
drag, startPoint x: 525, startPoint y: 247, endPoint x: 507, endPoint y: 366, distance: 120.3
click at [507, 366] on div "Janela de atendimento Grade de atendimento Capacidade Transportadoras Veículos …" at bounding box center [469, 223] width 938 height 446
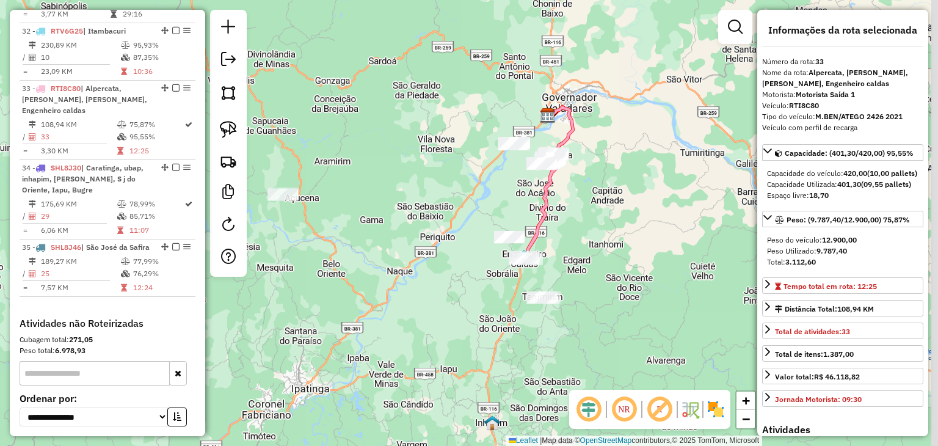
drag, startPoint x: 689, startPoint y: 273, endPoint x: 605, endPoint y: 253, distance: 85.9
click at [605, 253] on div "Janela de atendimento Grade de atendimento Capacidade Transportadoras Veículos …" at bounding box center [469, 223] width 938 height 446
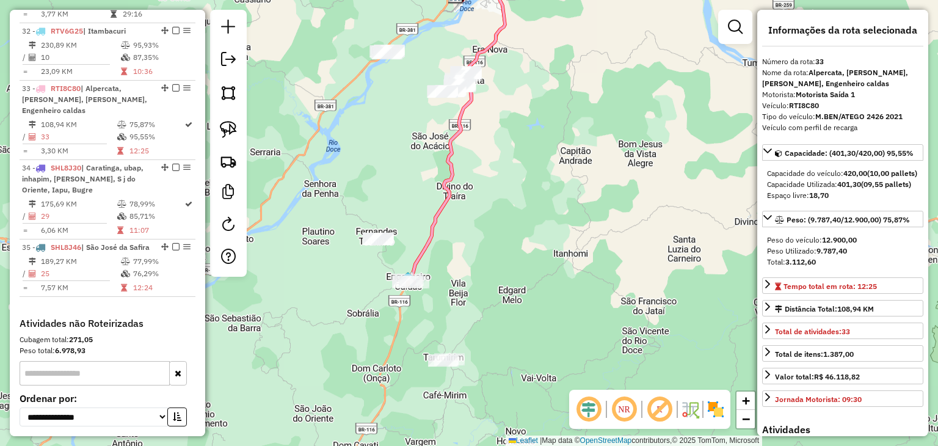
drag, startPoint x: 564, startPoint y: 235, endPoint x: 564, endPoint y: 259, distance: 23.8
click at [564, 259] on div "Janela de atendimento Grade de atendimento Capacidade Transportadoras Veículos …" at bounding box center [469, 223] width 938 height 446
click at [359, 237] on div "Janela de atendimento Grade de atendimento Capacidade Transportadoras Veículos …" at bounding box center [469, 223] width 938 height 446
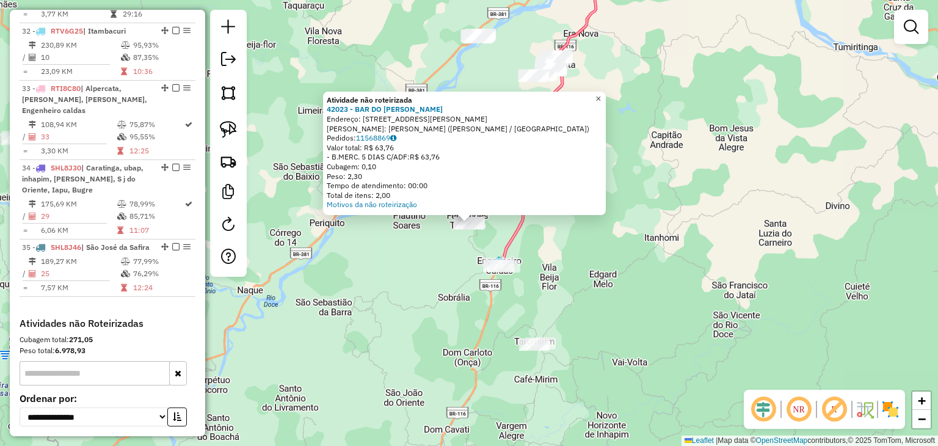
click at [605, 96] on link "×" at bounding box center [598, 99] width 15 height 15
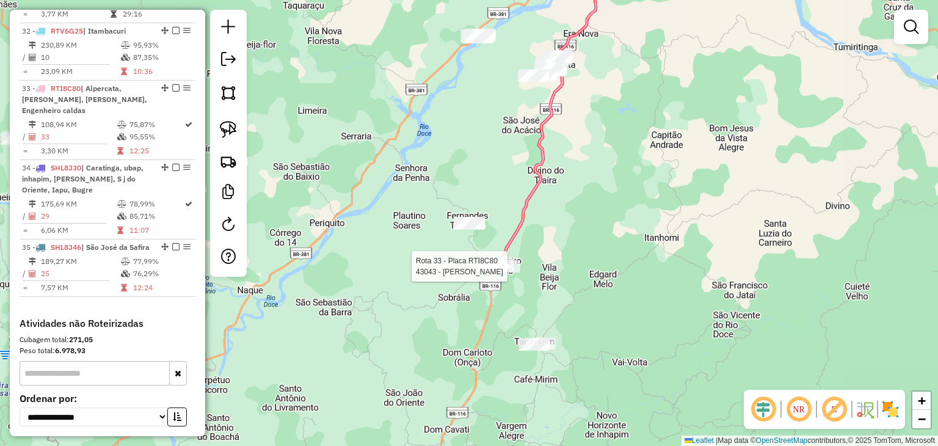
select select "**********"
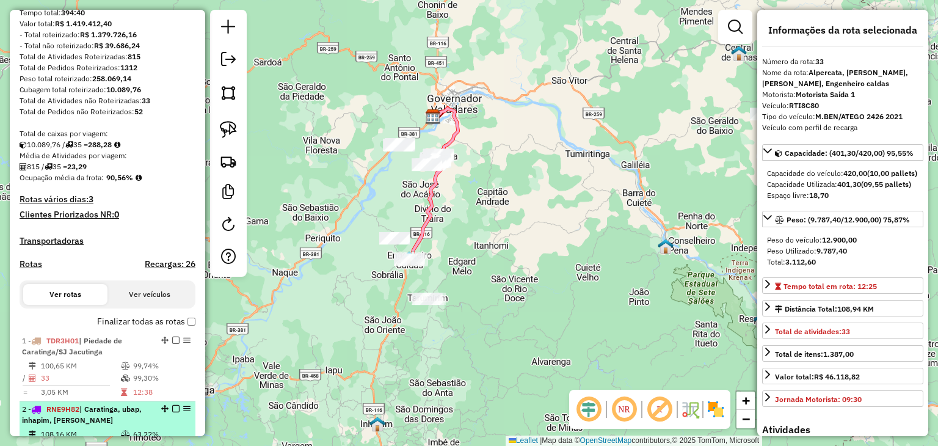
scroll to position [305, 0]
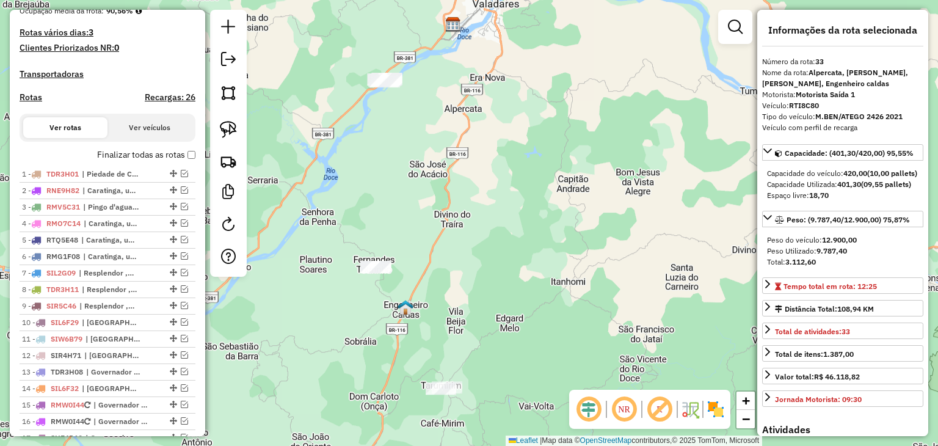
drag, startPoint x: 502, startPoint y: 254, endPoint x: 620, endPoint y: 276, distance: 119.9
click at [616, 279] on div "Janela de atendimento Grade de atendimento Capacidade Transportadoras Veículos …" at bounding box center [469, 223] width 938 height 446
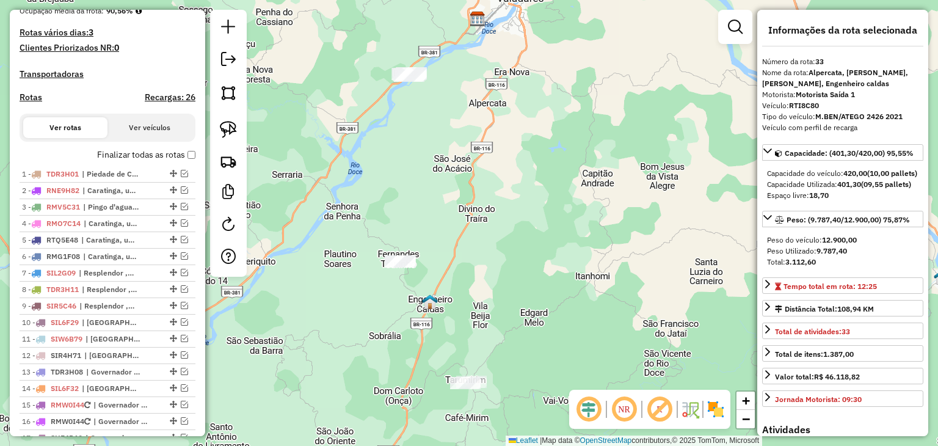
drag, startPoint x: 586, startPoint y: 280, endPoint x: 618, endPoint y: 258, distance: 39.1
click at [618, 258] on div "Janela de atendimento Grade de atendimento Capacidade Transportadoras Veículos …" at bounding box center [469, 223] width 938 height 446
